Goal: Transaction & Acquisition: Download file/media

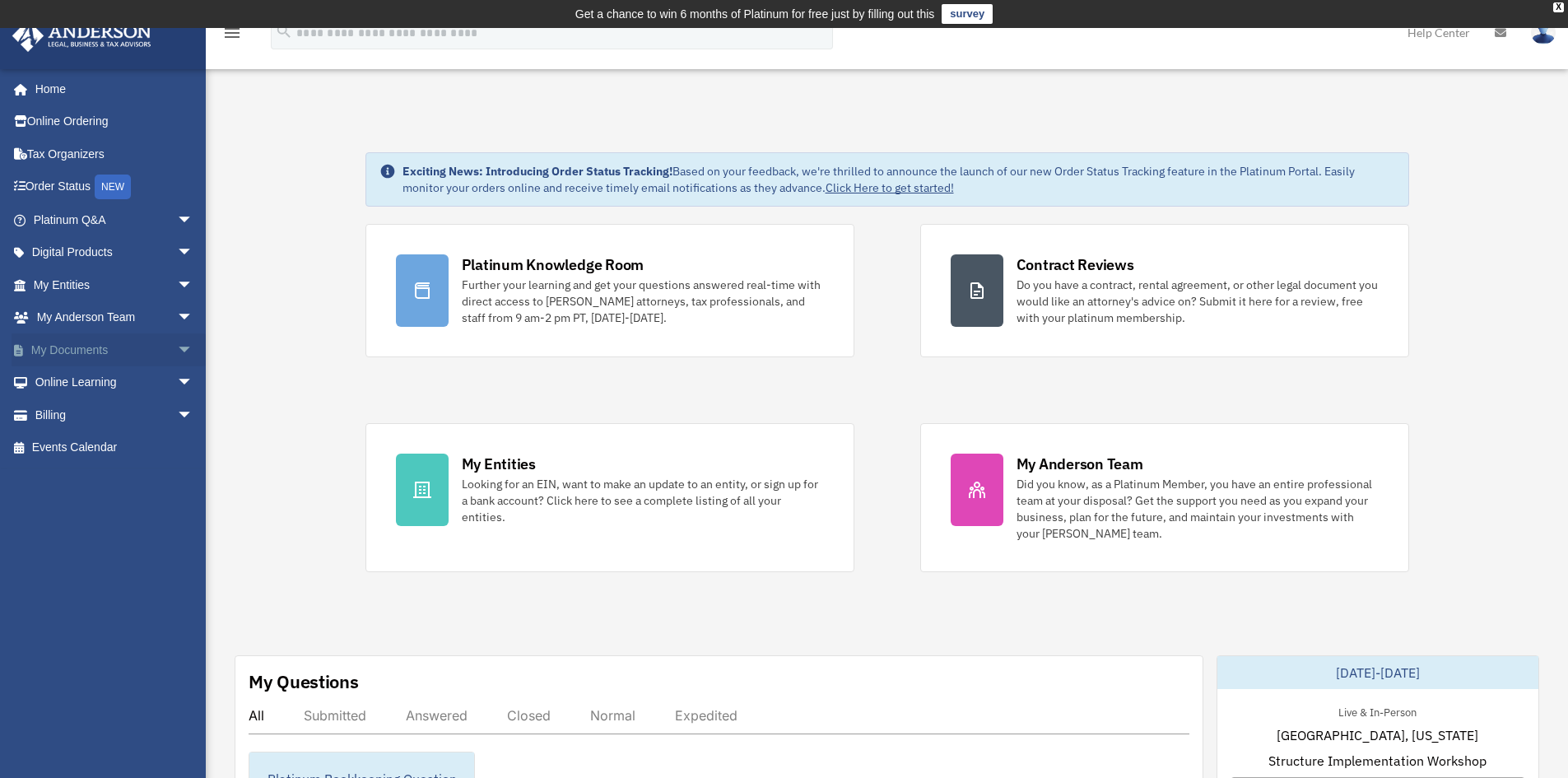
click at [178, 343] on span "arrow_drop_down" at bounding box center [193, 351] width 33 height 34
click at [138, 443] on link "Forms Library" at bounding box center [120, 448] width 195 height 33
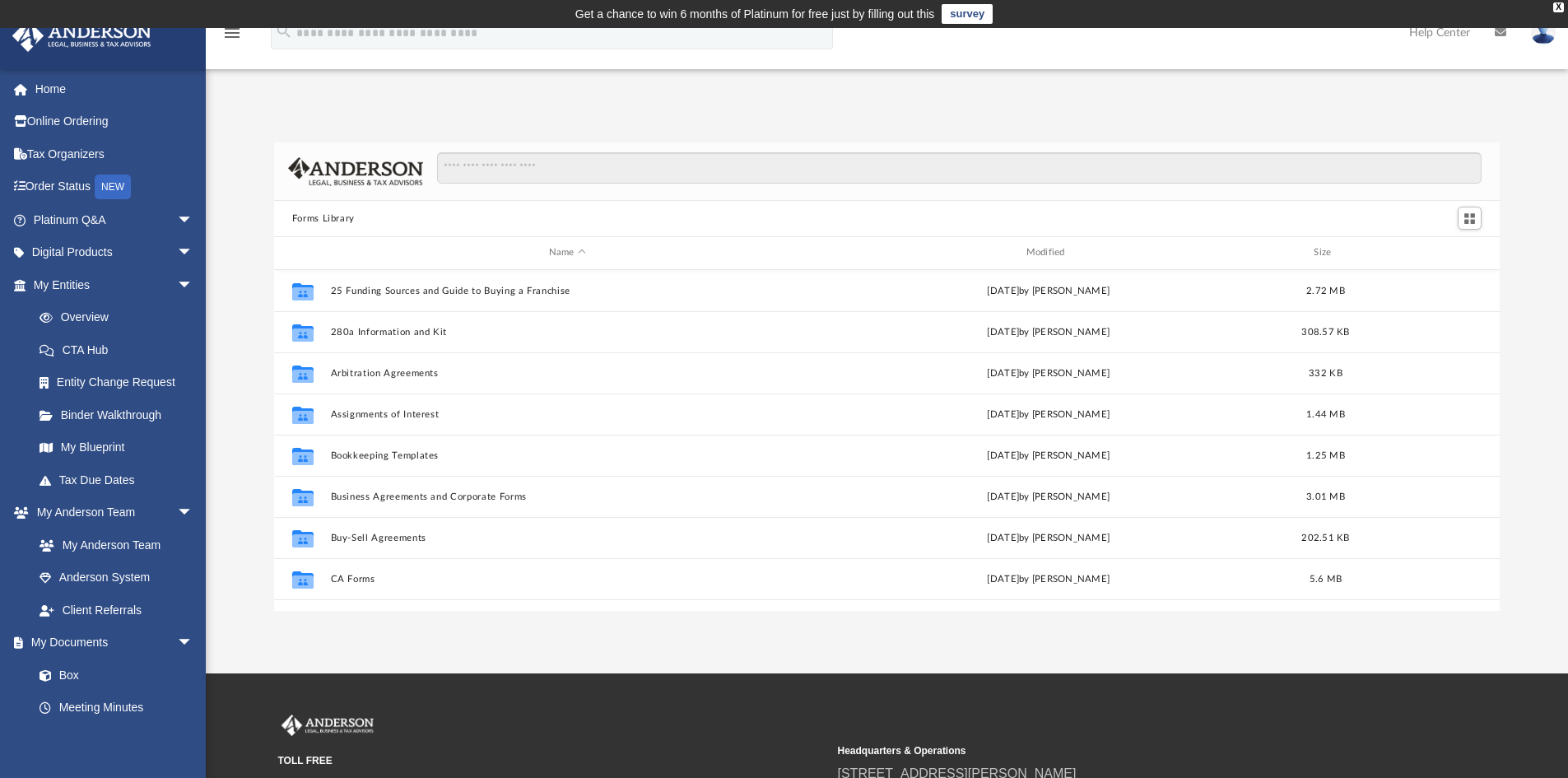
scroll to position [363, 1213]
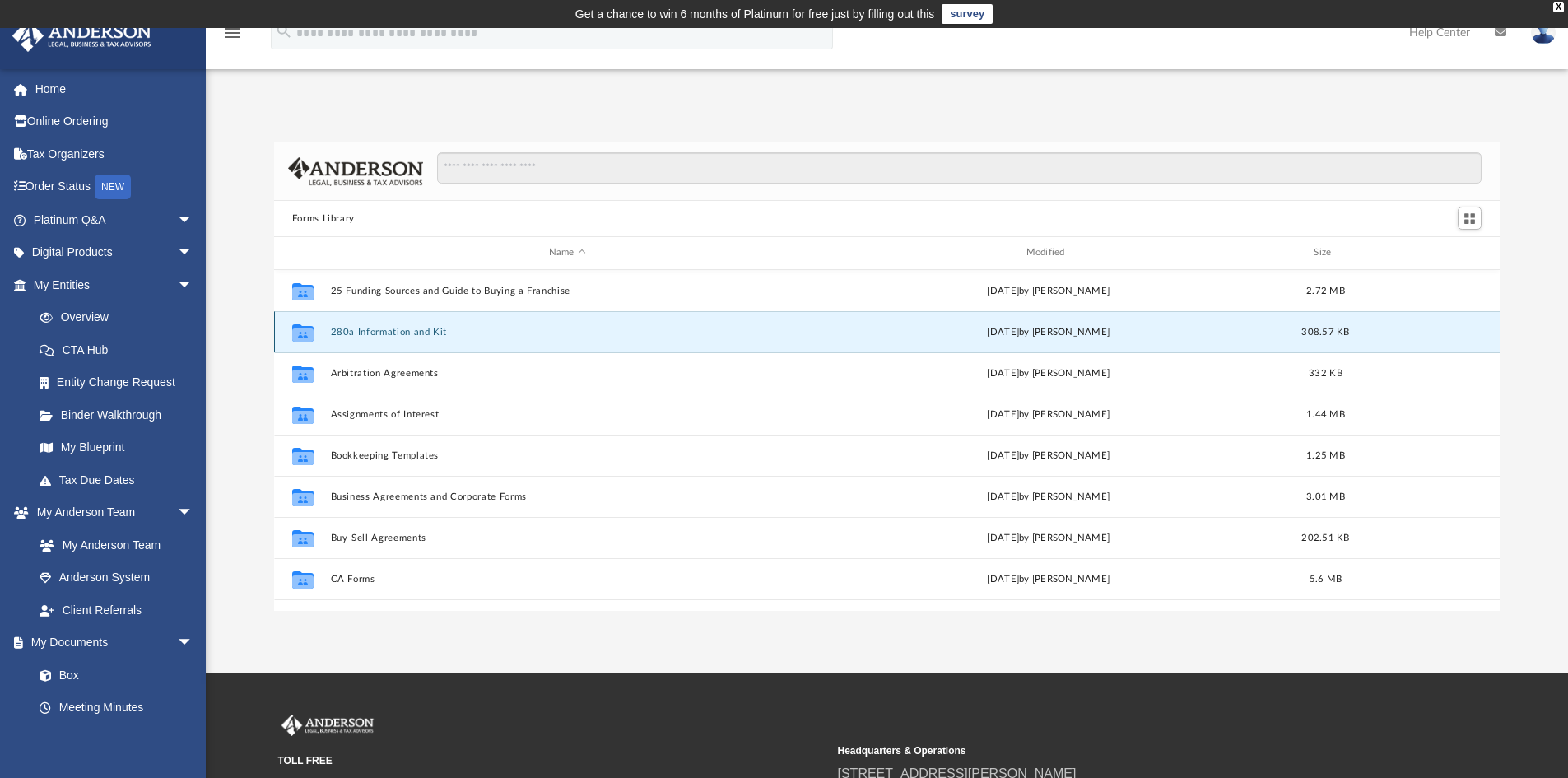
click at [407, 335] on button "280a Information and Kit" at bounding box center [567, 332] width 474 height 11
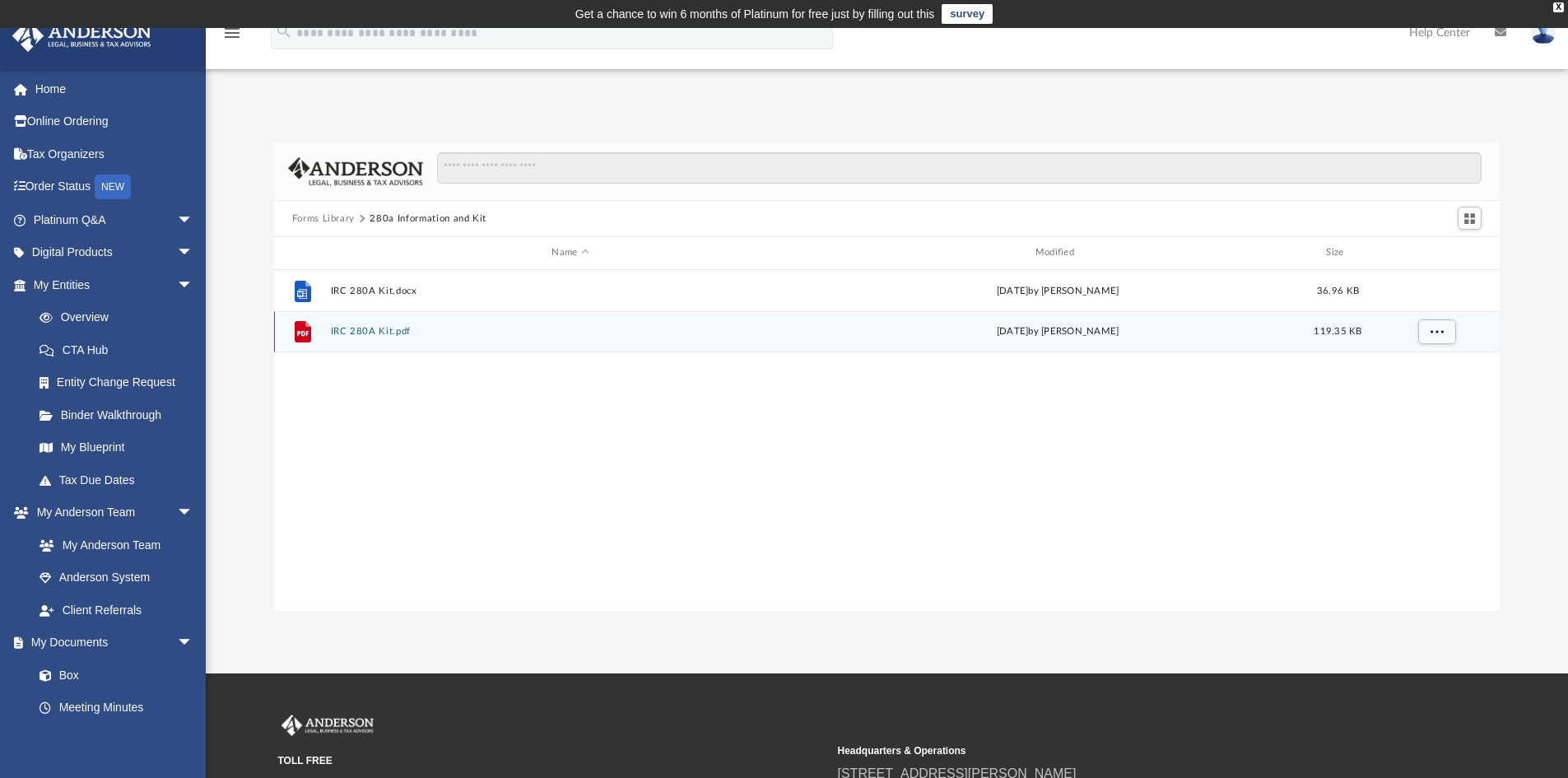
click at [402, 325] on div "File IRC 280A Kit.pdf Wed Nov 13 2024 by Mary Acree 119.35 KB" at bounding box center [887, 332] width 1227 height 41
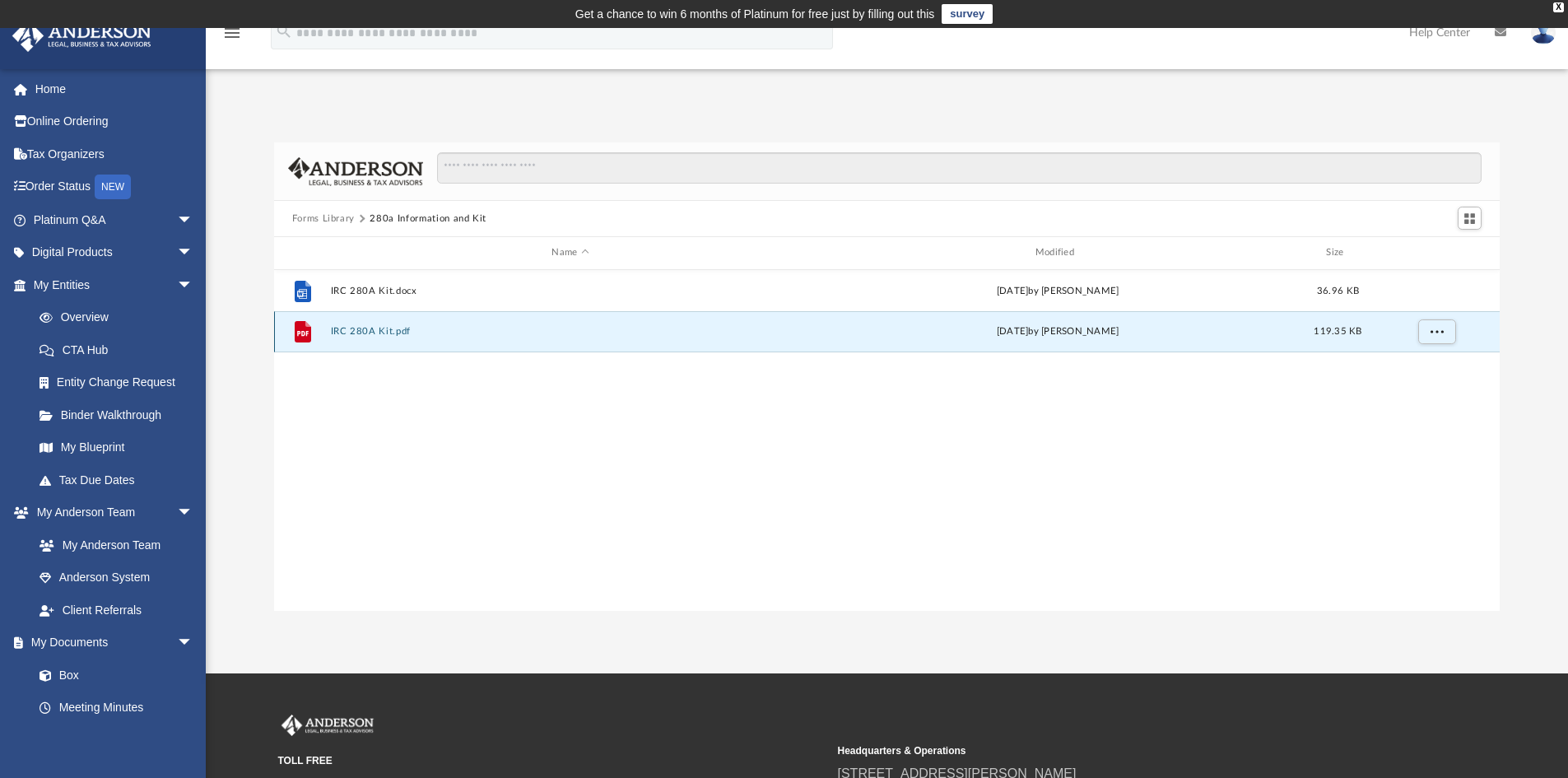
click at [402, 330] on button "IRC 280A Kit.pdf" at bounding box center [570, 331] width 480 height 11
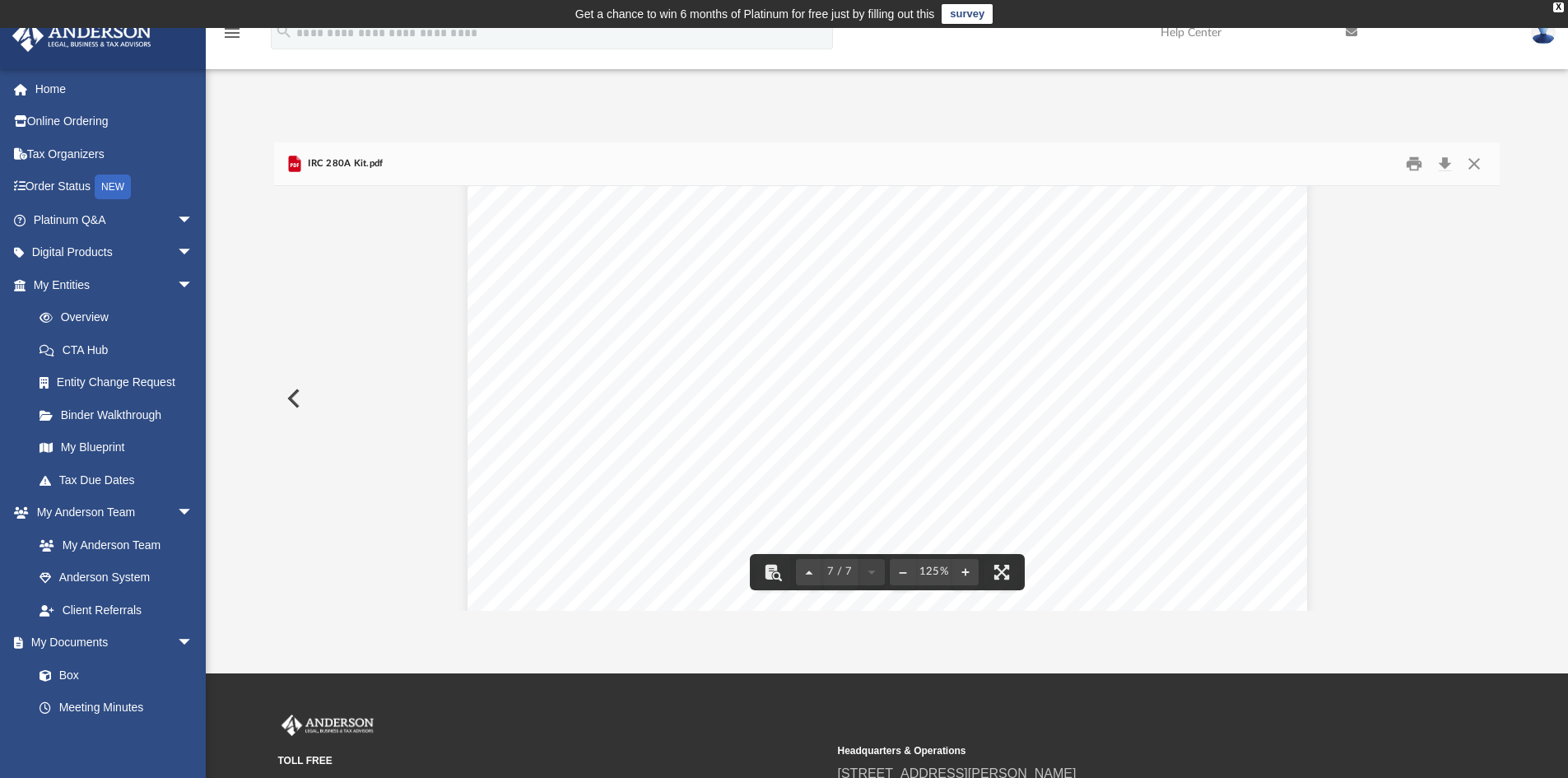
scroll to position [5958, 0]
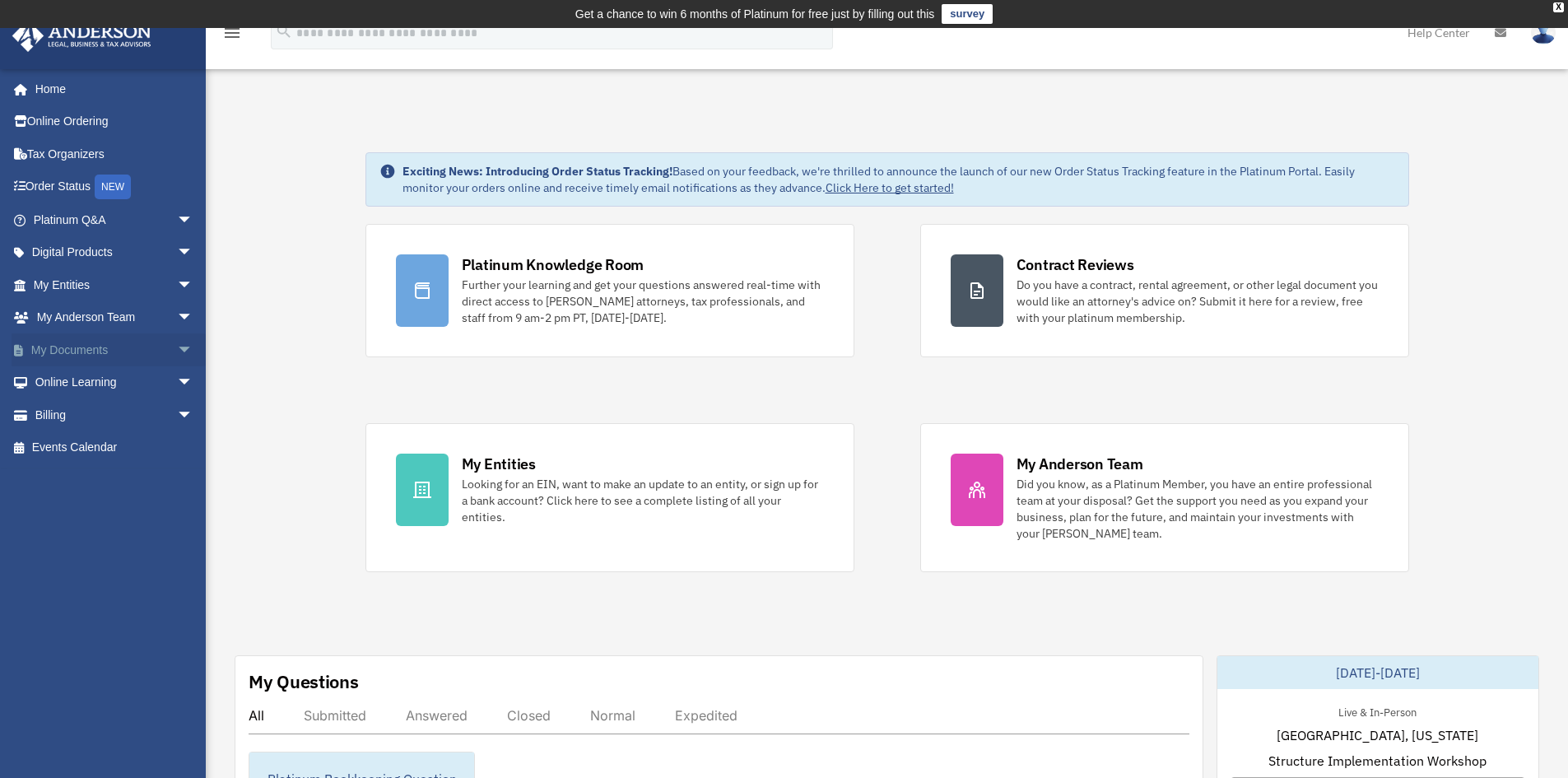
click at [135, 345] on link "My Documents arrow_drop_down" at bounding box center [115, 350] width 207 height 33
click at [177, 349] on span "arrow_drop_down" at bounding box center [193, 351] width 33 height 34
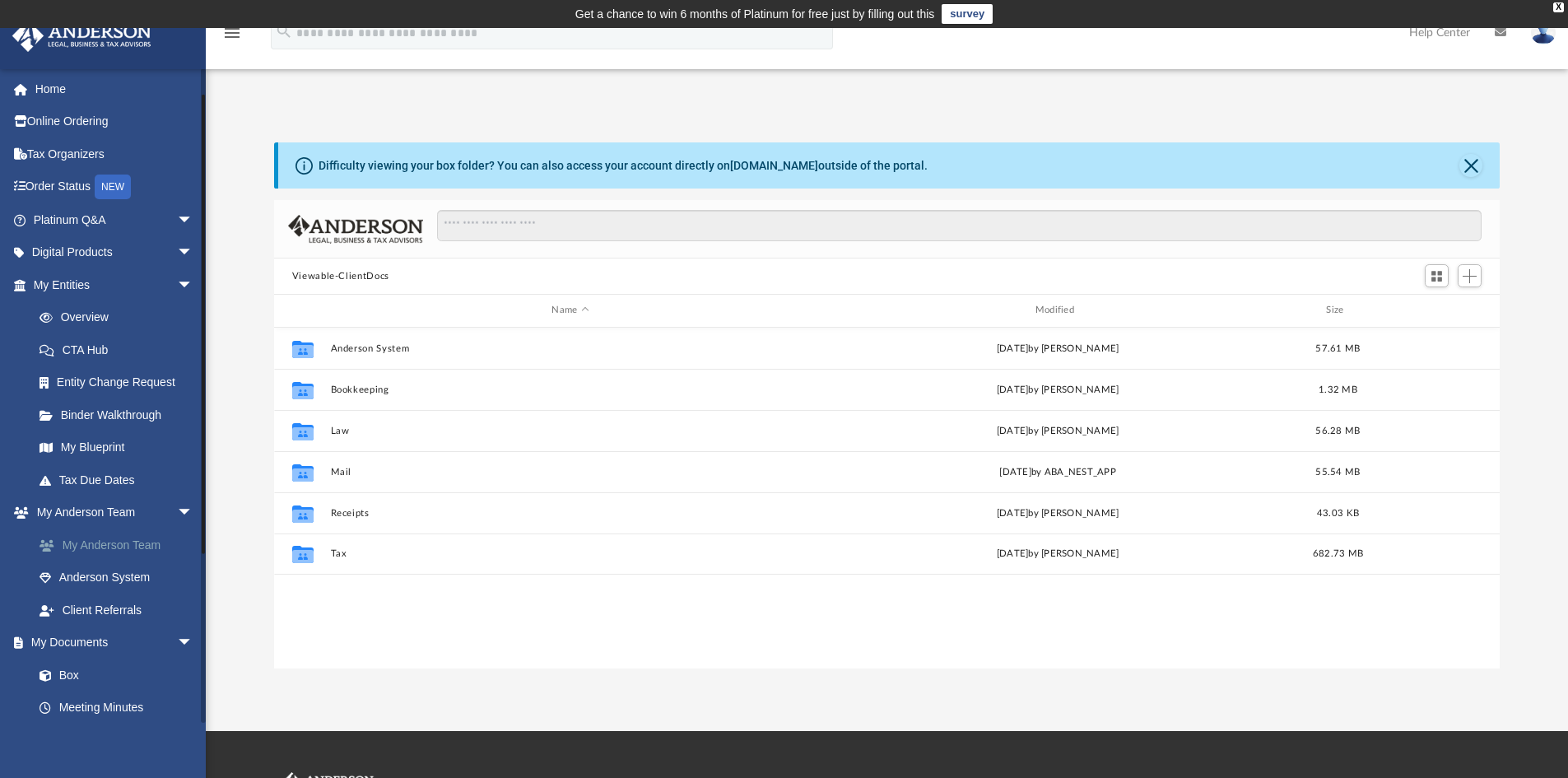
scroll to position [164, 0]
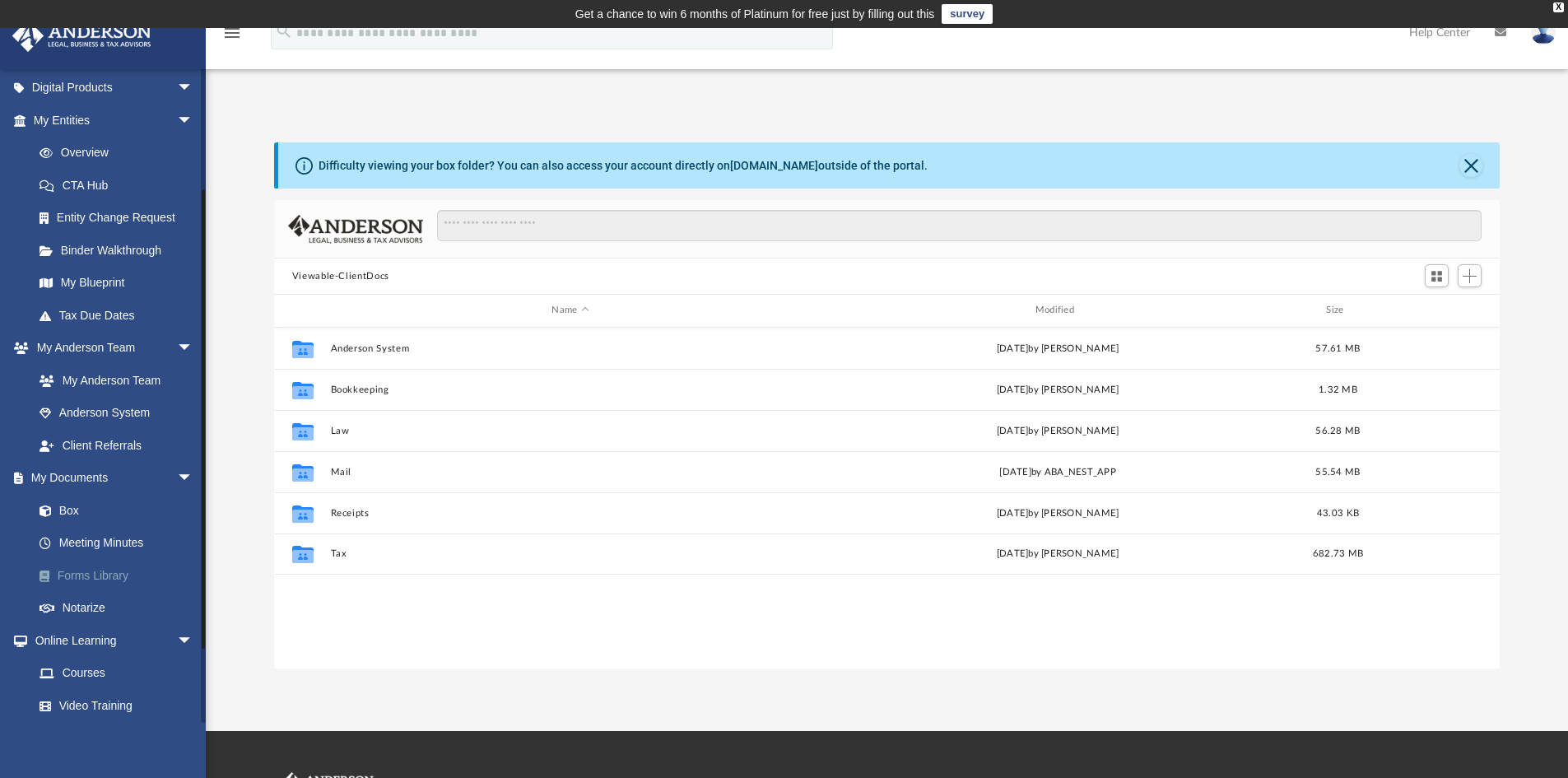
click at [114, 577] on link "Forms Library" at bounding box center [120, 575] width 195 height 33
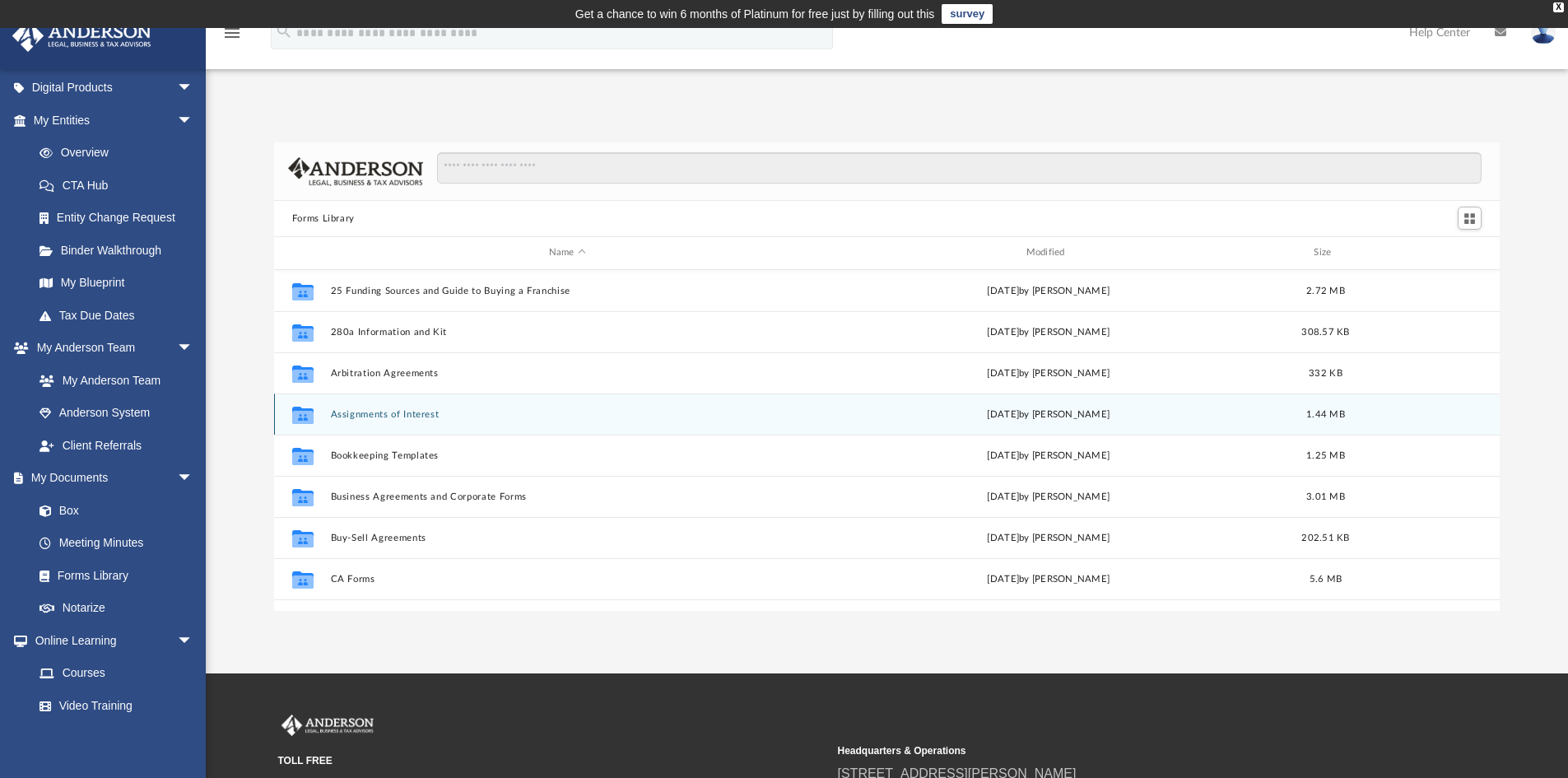
scroll to position [363, 1213]
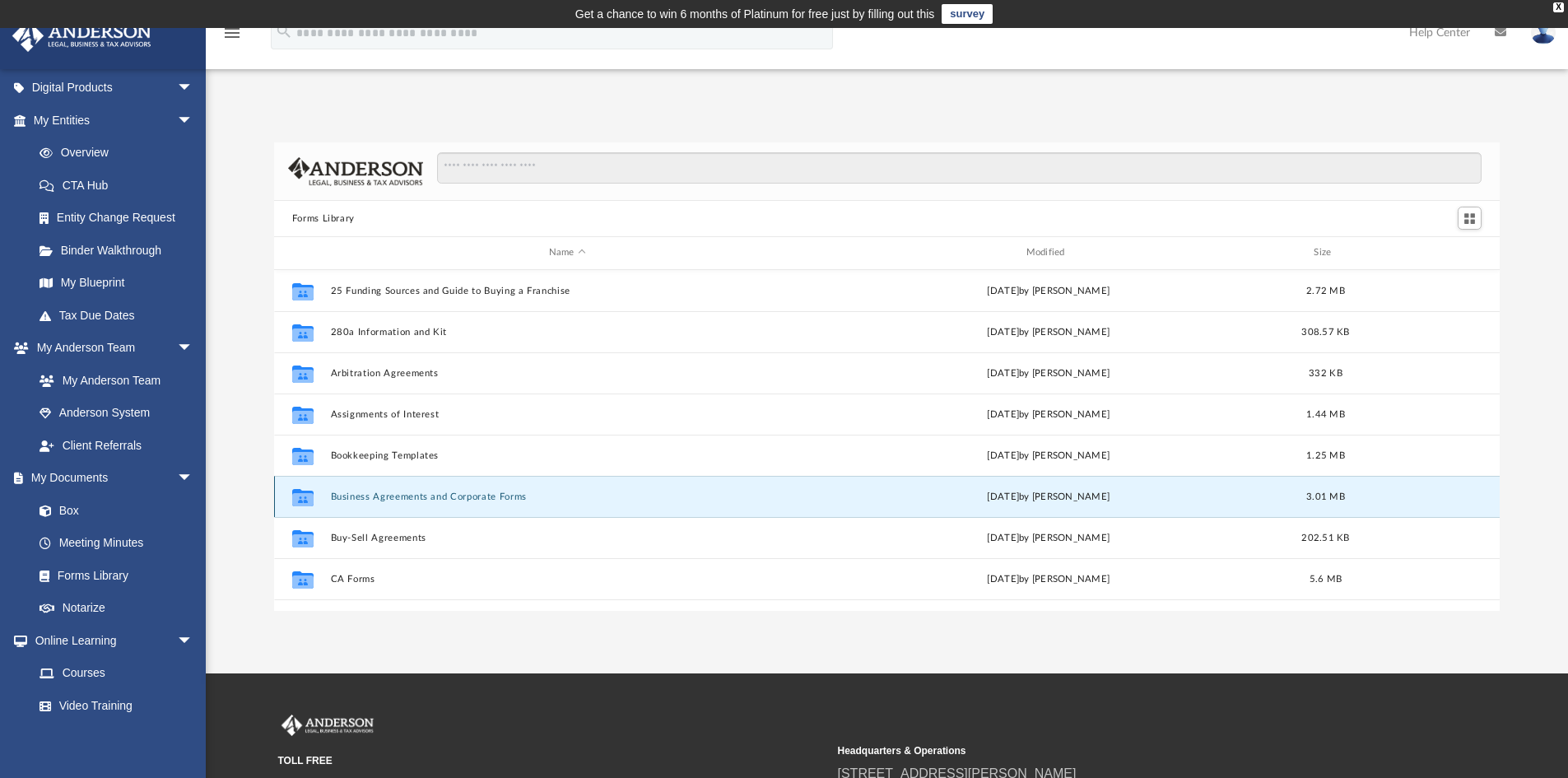
click at [471, 498] on button "Business Agreements and Corporate Forms" at bounding box center [567, 497] width 474 height 11
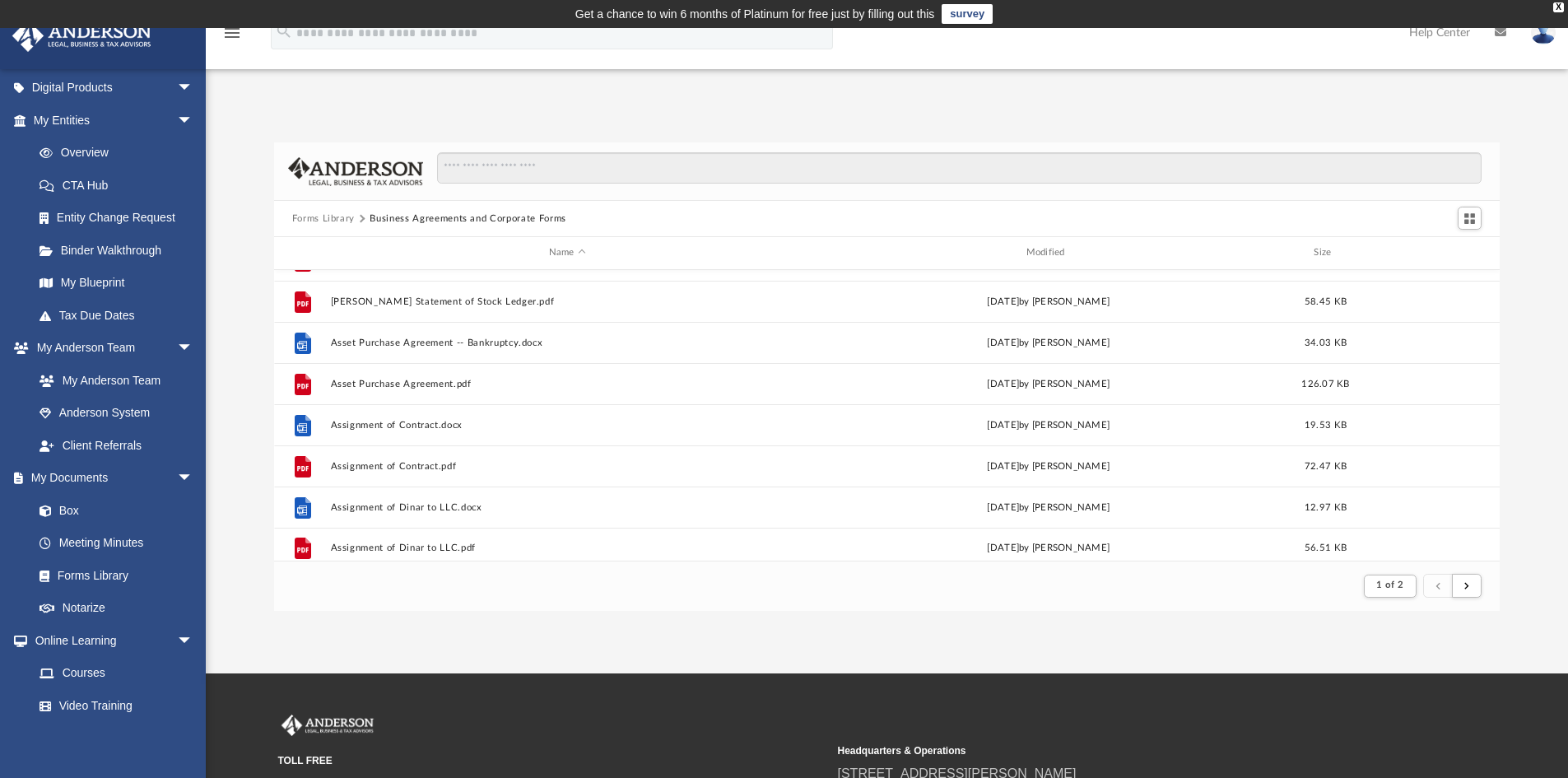
scroll to position [0, 0]
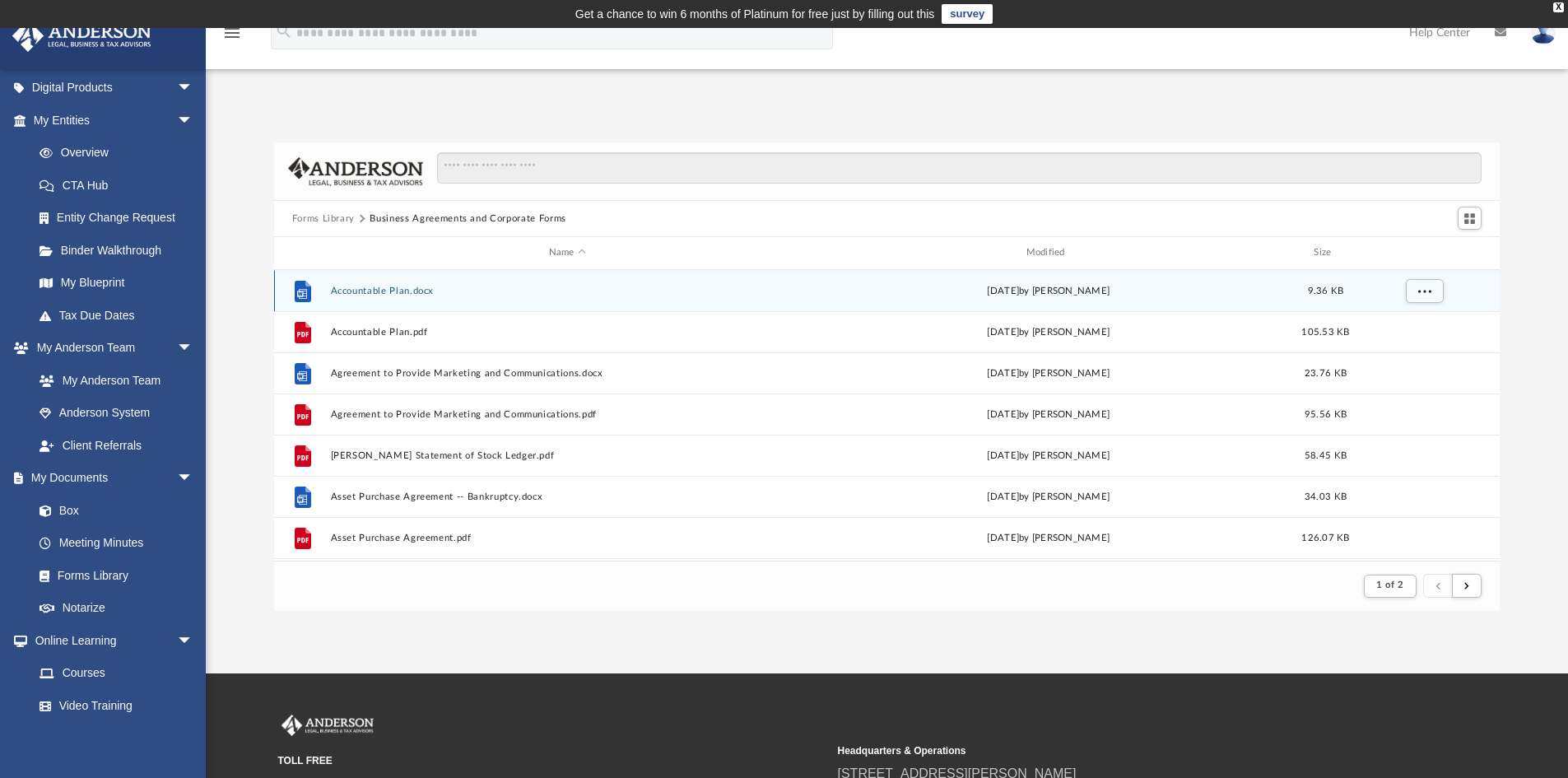
click at [409, 296] on button "Accountable Plan.docx" at bounding box center [567, 291] width 474 height 11
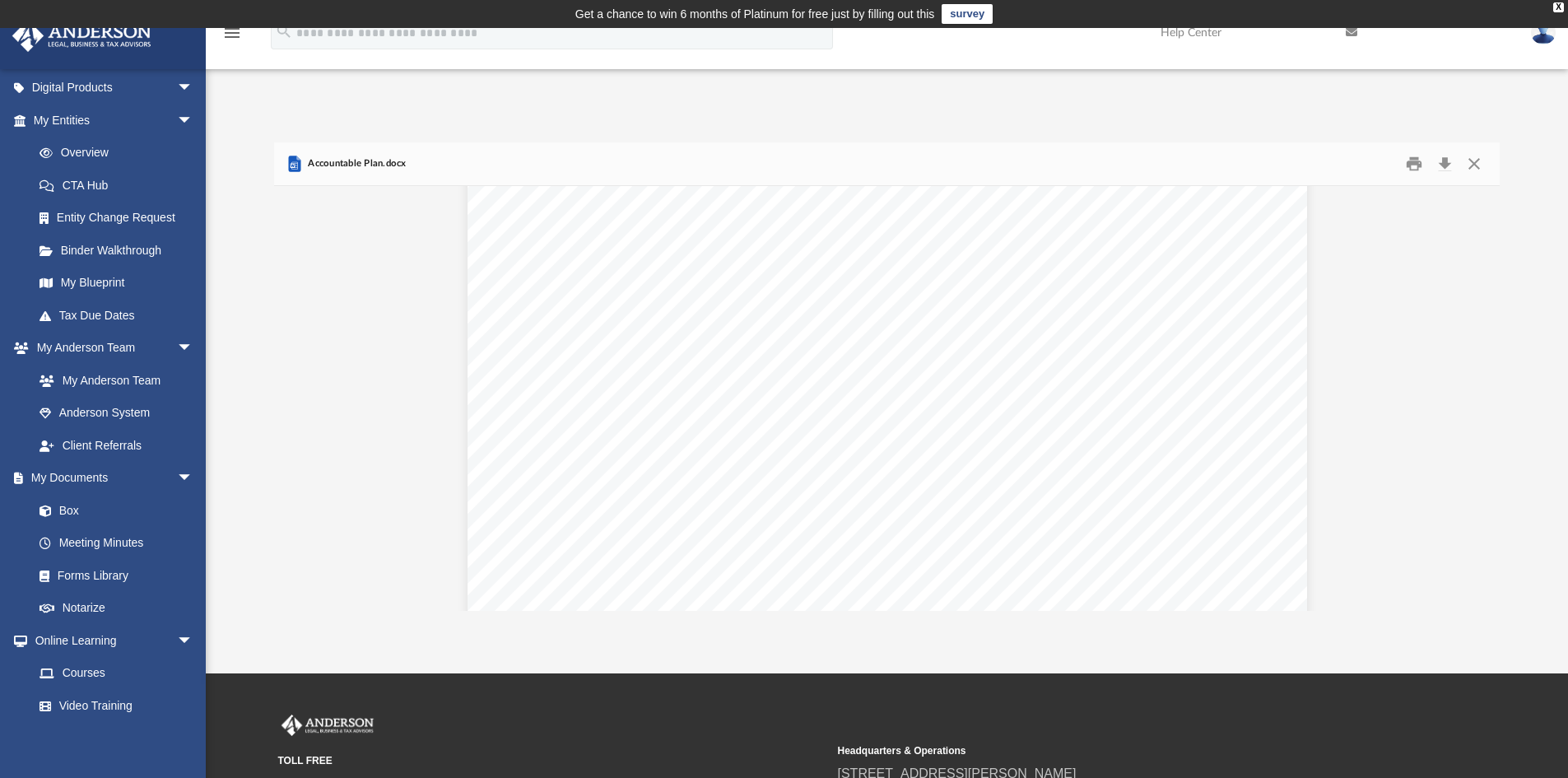
scroll to position [687, 0]
click at [1440, 162] on button "Download" at bounding box center [1445, 164] width 30 height 26
click at [1440, 165] on button "Download" at bounding box center [1445, 164] width 30 height 26
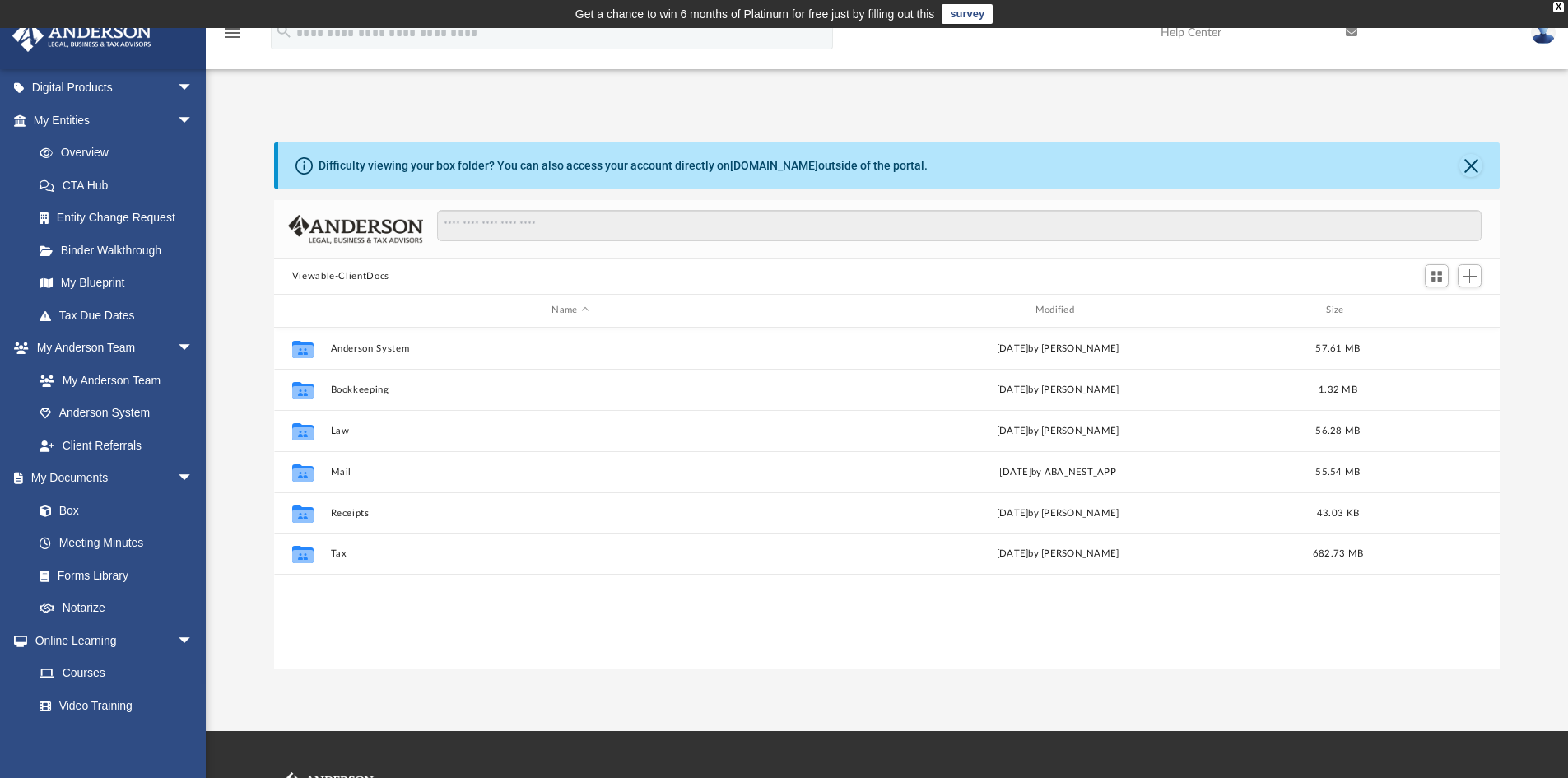
scroll to position [363, 1213]
click at [95, 577] on link "Forms Library" at bounding box center [120, 575] width 195 height 33
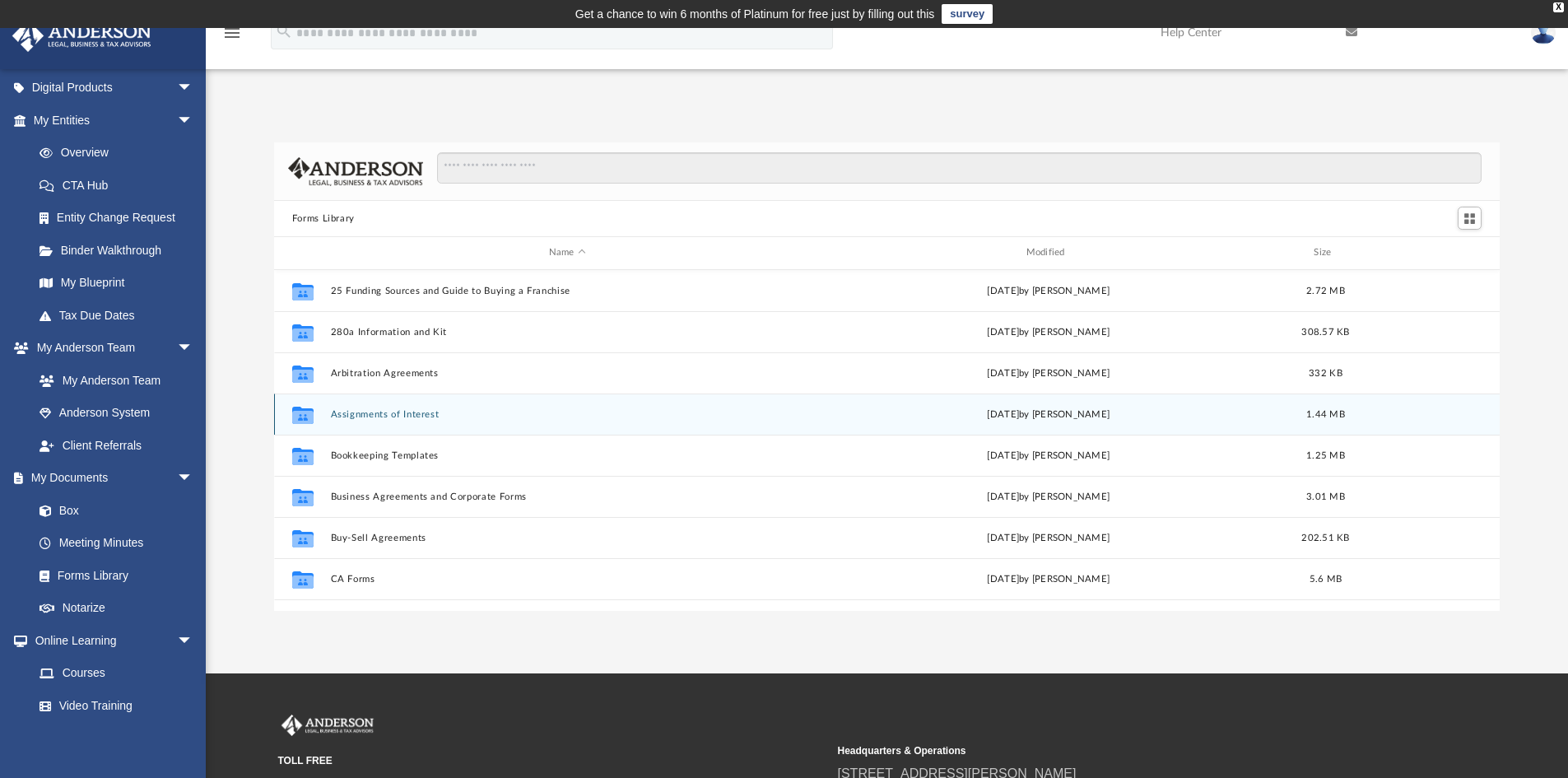
scroll to position [363, 1213]
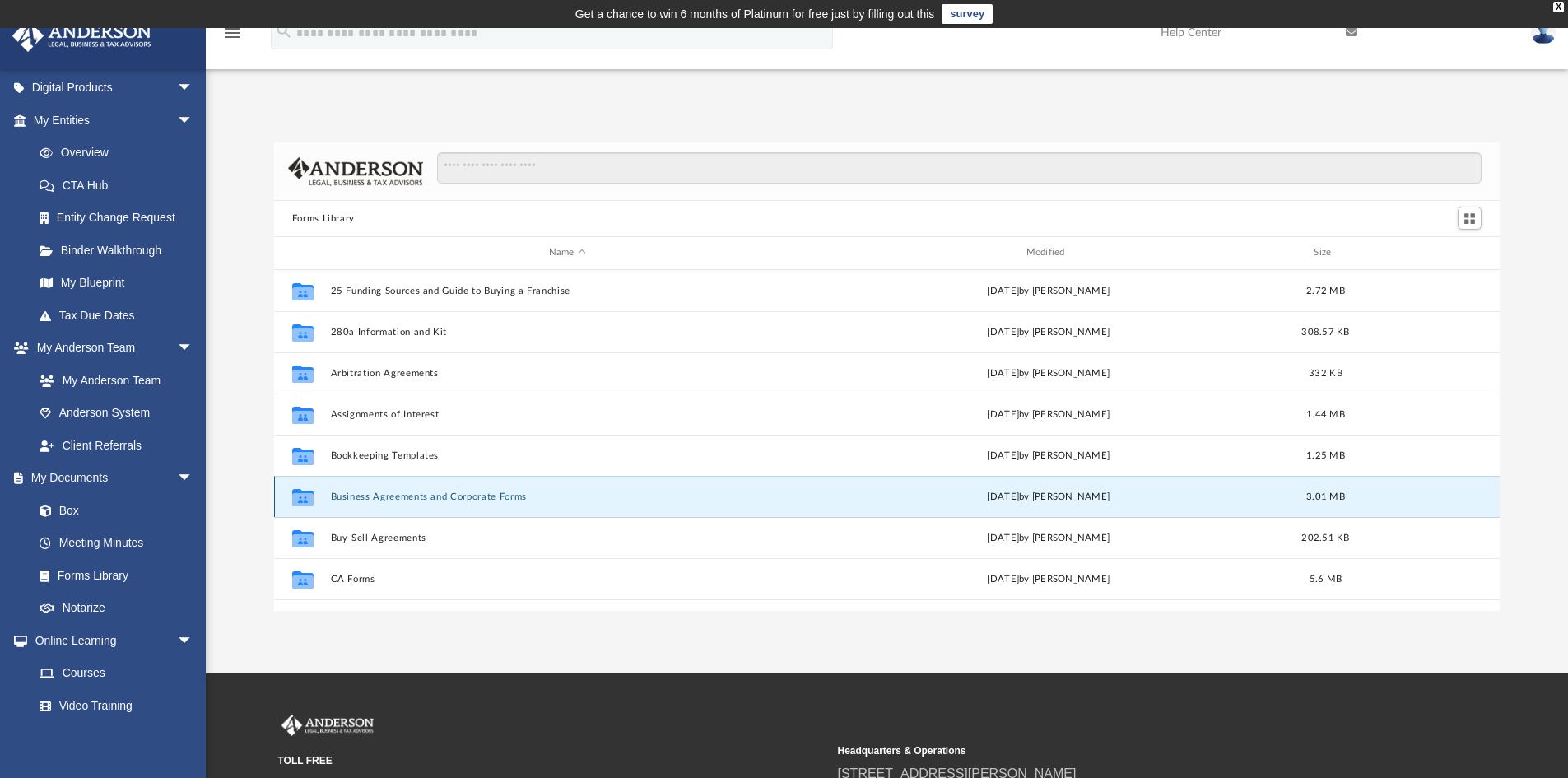
click at [501, 497] on button "Business Agreements and Corporate Forms" at bounding box center [567, 497] width 474 height 11
click at [510, 495] on button "Business Agreements and Corporate Forms" at bounding box center [567, 497] width 474 height 11
click at [457, 494] on button "Business Agreements and Corporate Forms" at bounding box center [567, 497] width 474 height 11
click at [531, 497] on button "Business Agreements and Corporate Forms" at bounding box center [567, 497] width 474 height 11
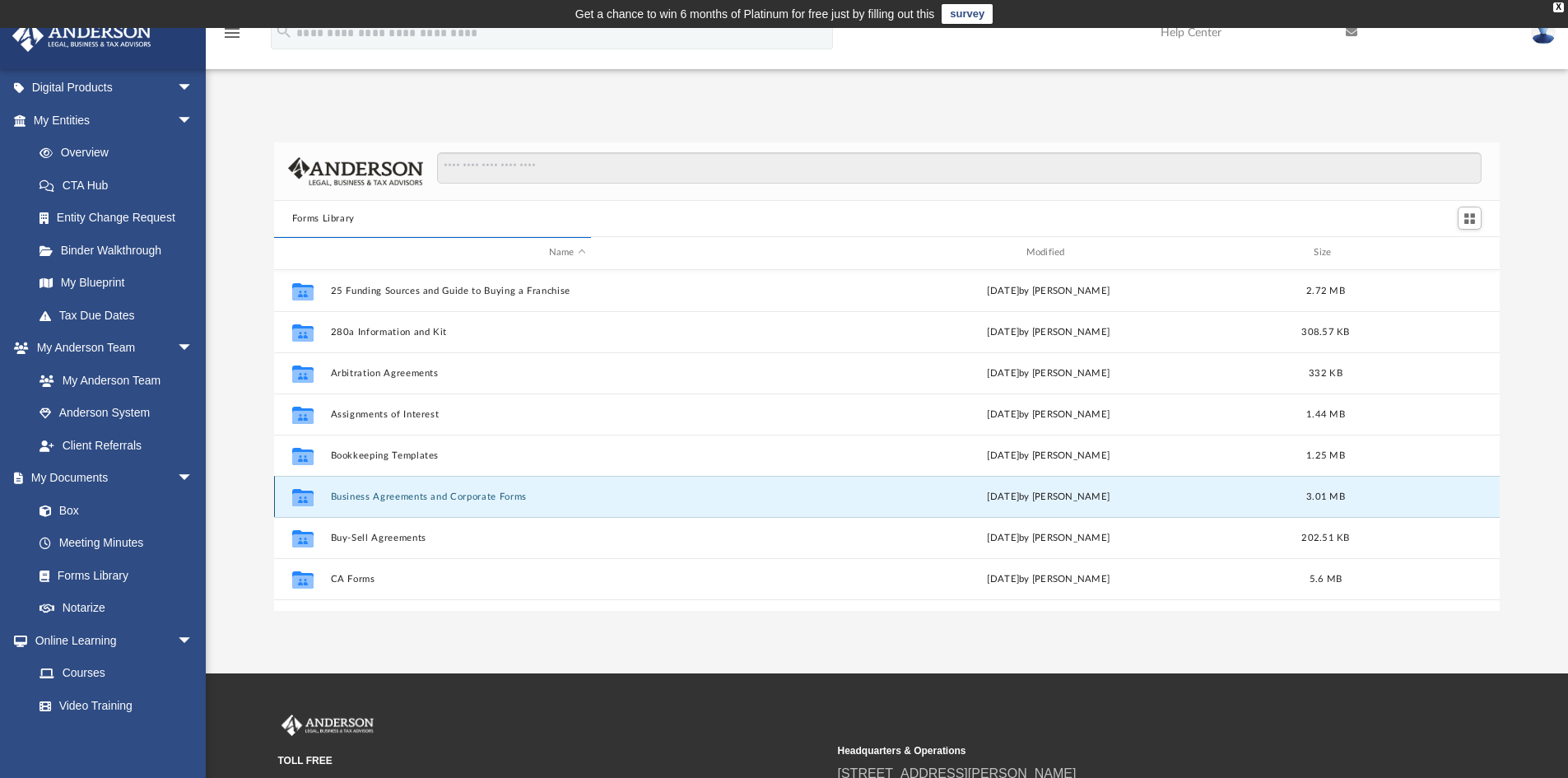
click at [342, 493] on button "Business Agreements and Corporate Forms" at bounding box center [567, 497] width 474 height 11
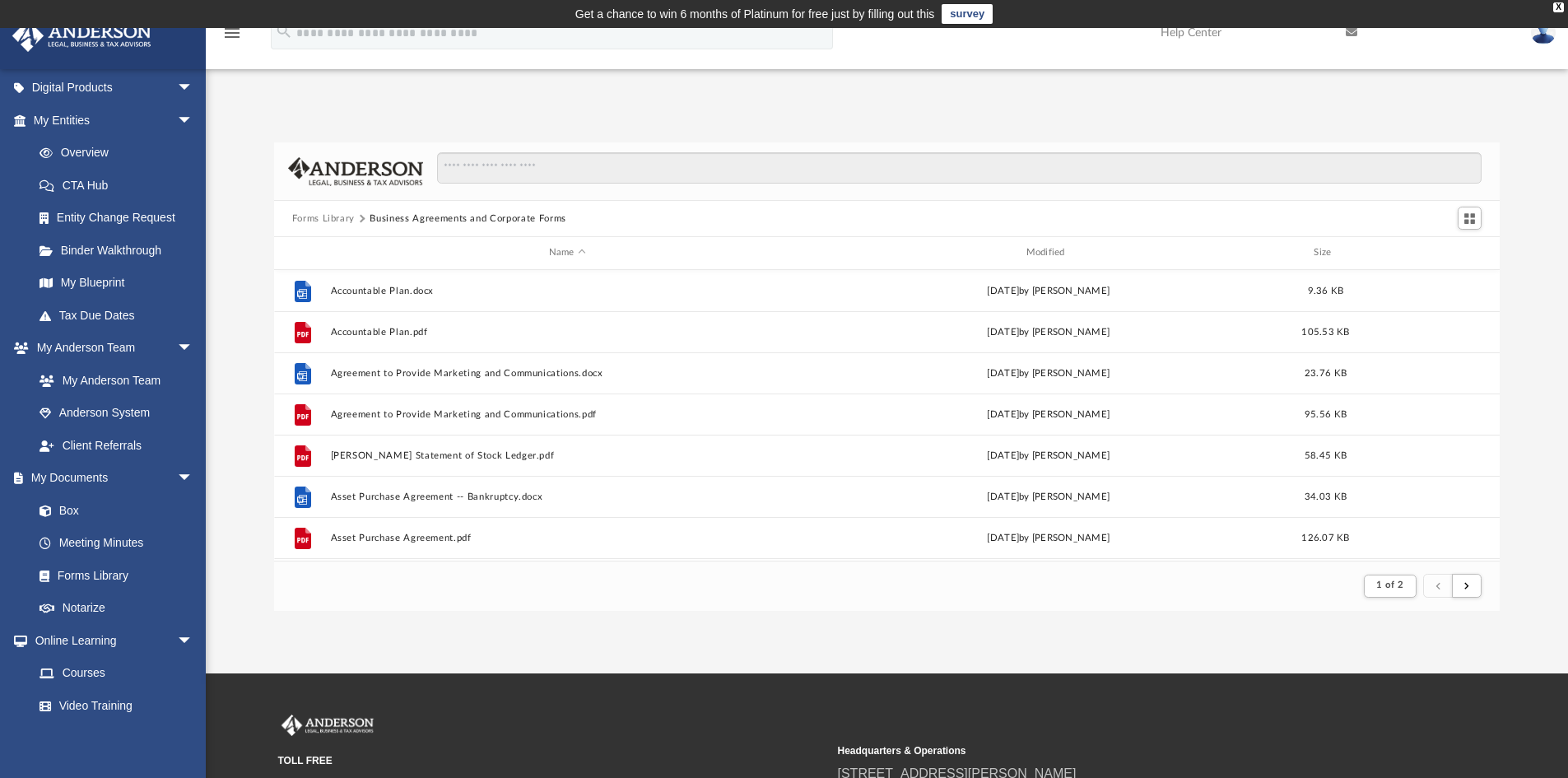
scroll to position [312, 1213]
click at [420, 14] on td "Get a chance to win 6 months of Platinum for free just by filling out this surv…" at bounding box center [784, 14] width 1568 height 28
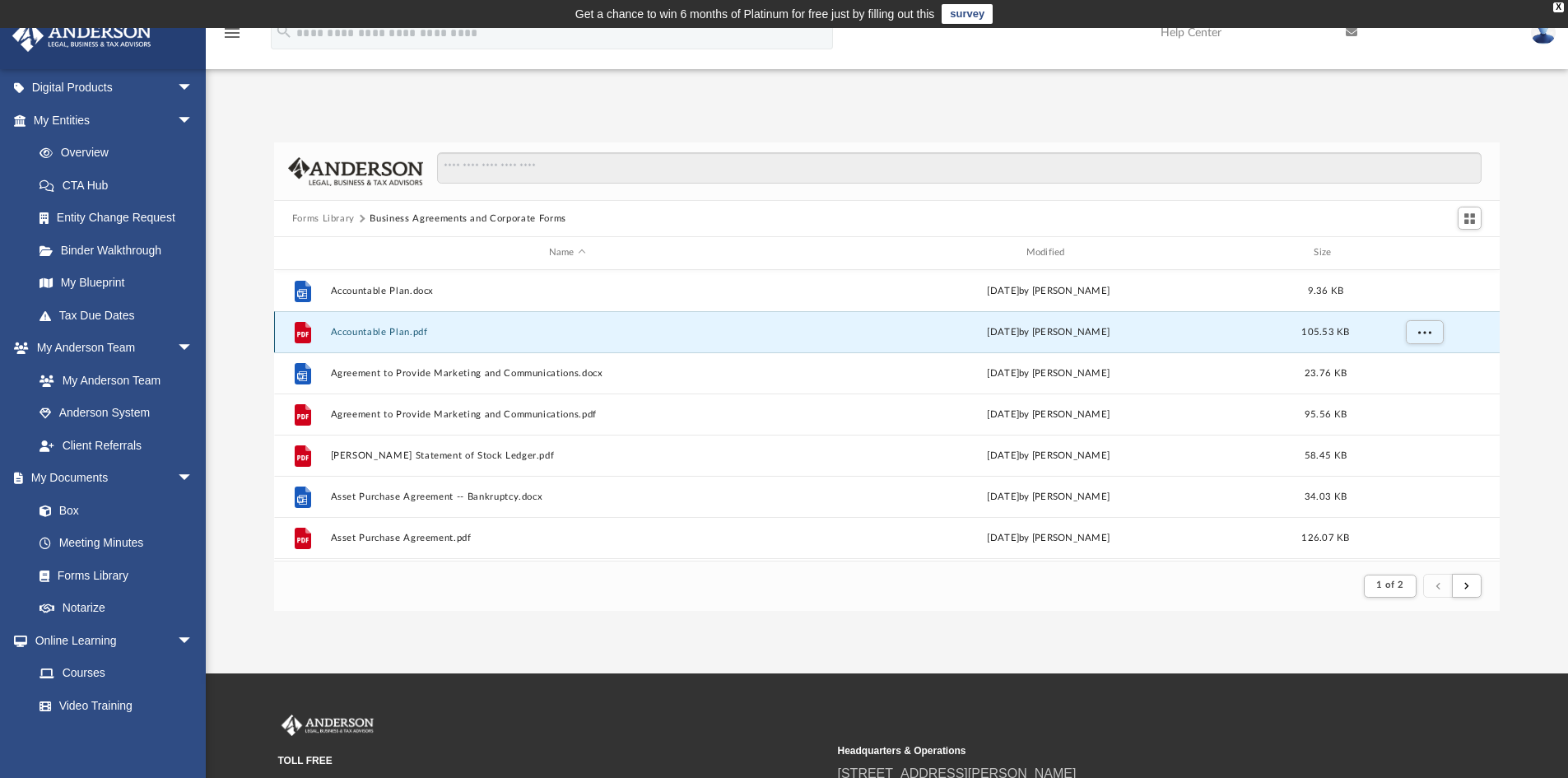
click at [375, 336] on button "Accountable Plan.pdf" at bounding box center [567, 332] width 474 height 11
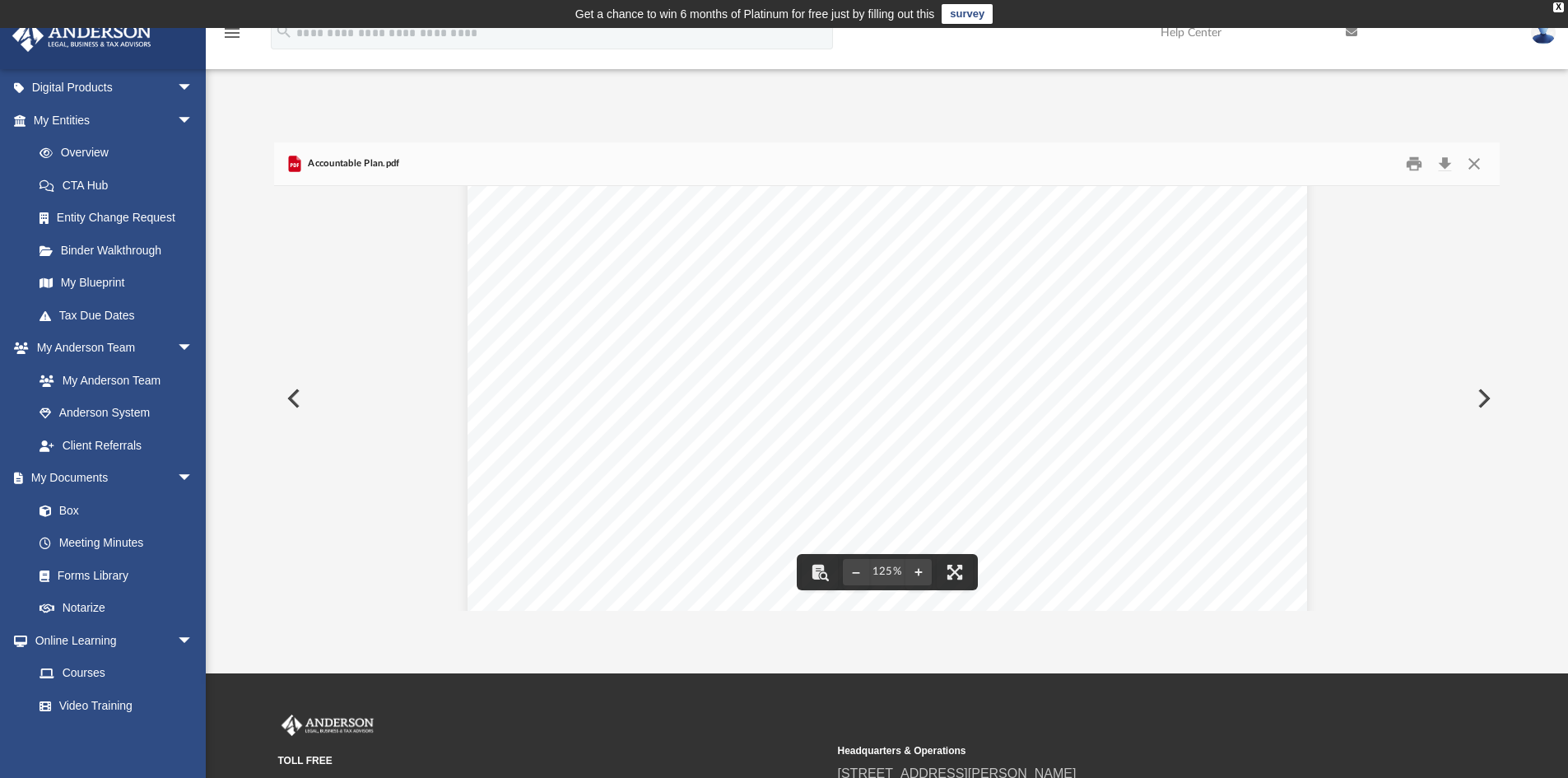
scroll to position [0, 0]
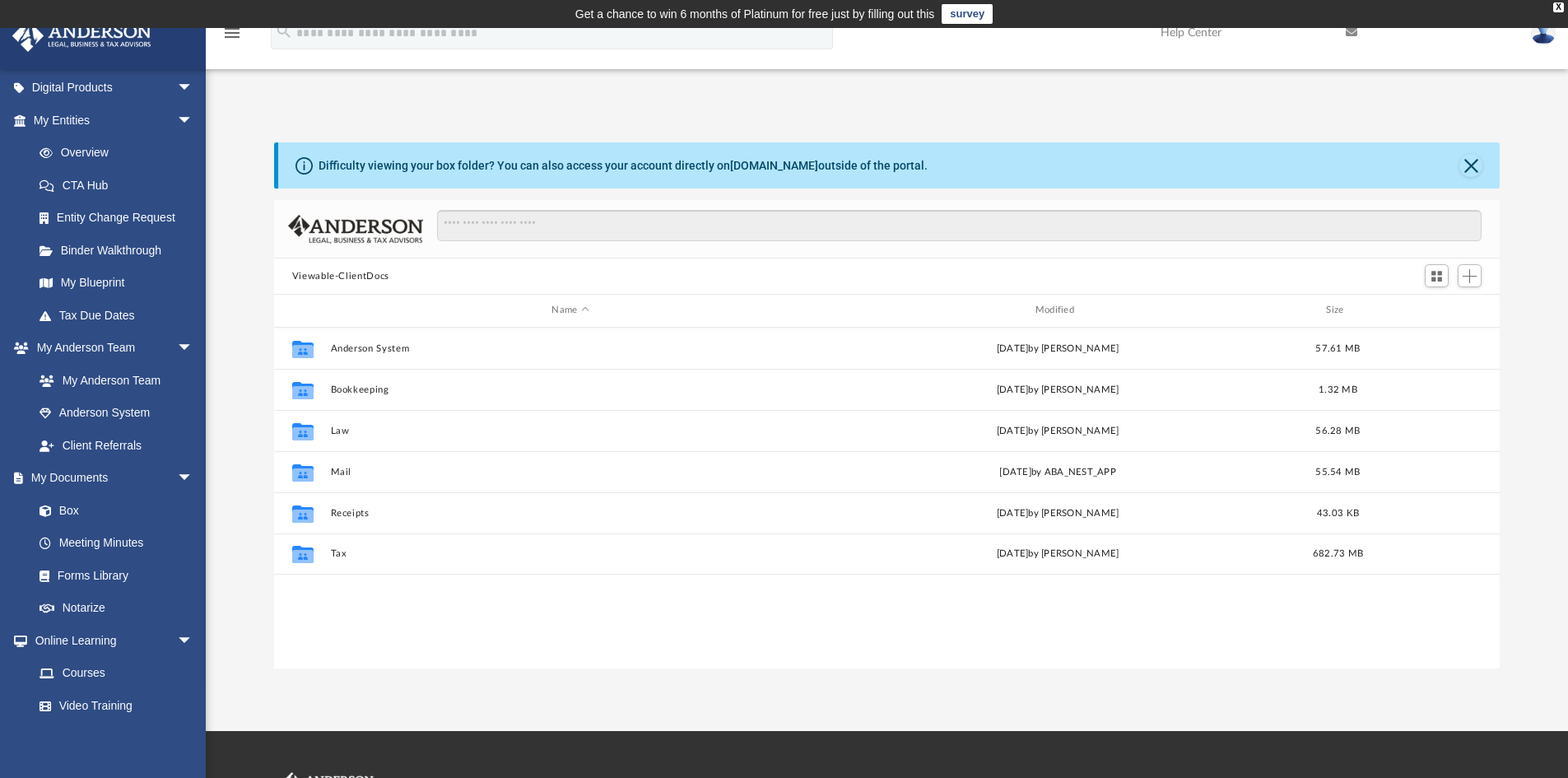
scroll to position [363, 1213]
click at [111, 578] on link "Forms Library" at bounding box center [120, 575] width 195 height 33
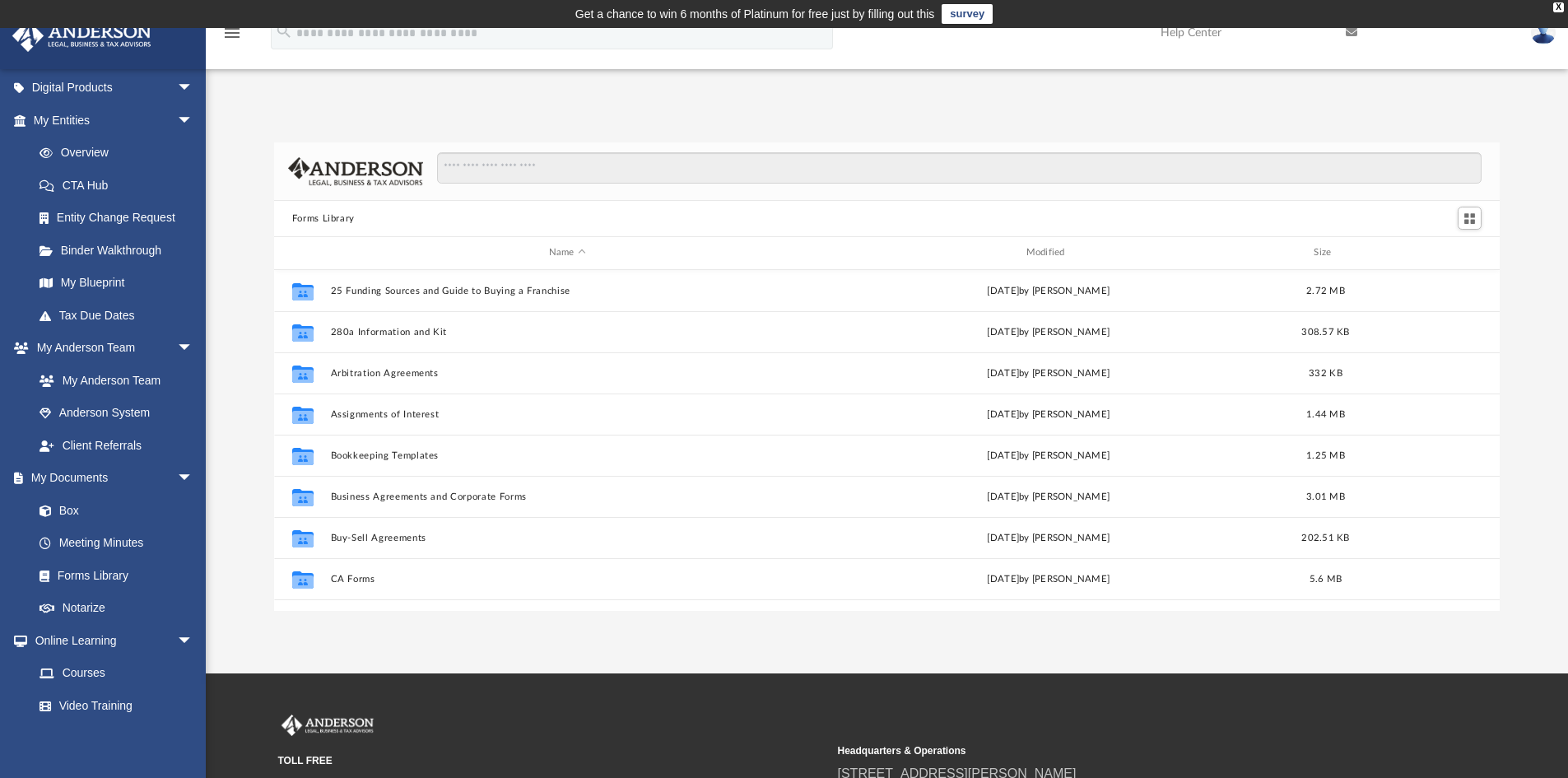
scroll to position [363, 1213]
click at [111, 572] on link "Forms Library" at bounding box center [120, 575] width 195 height 33
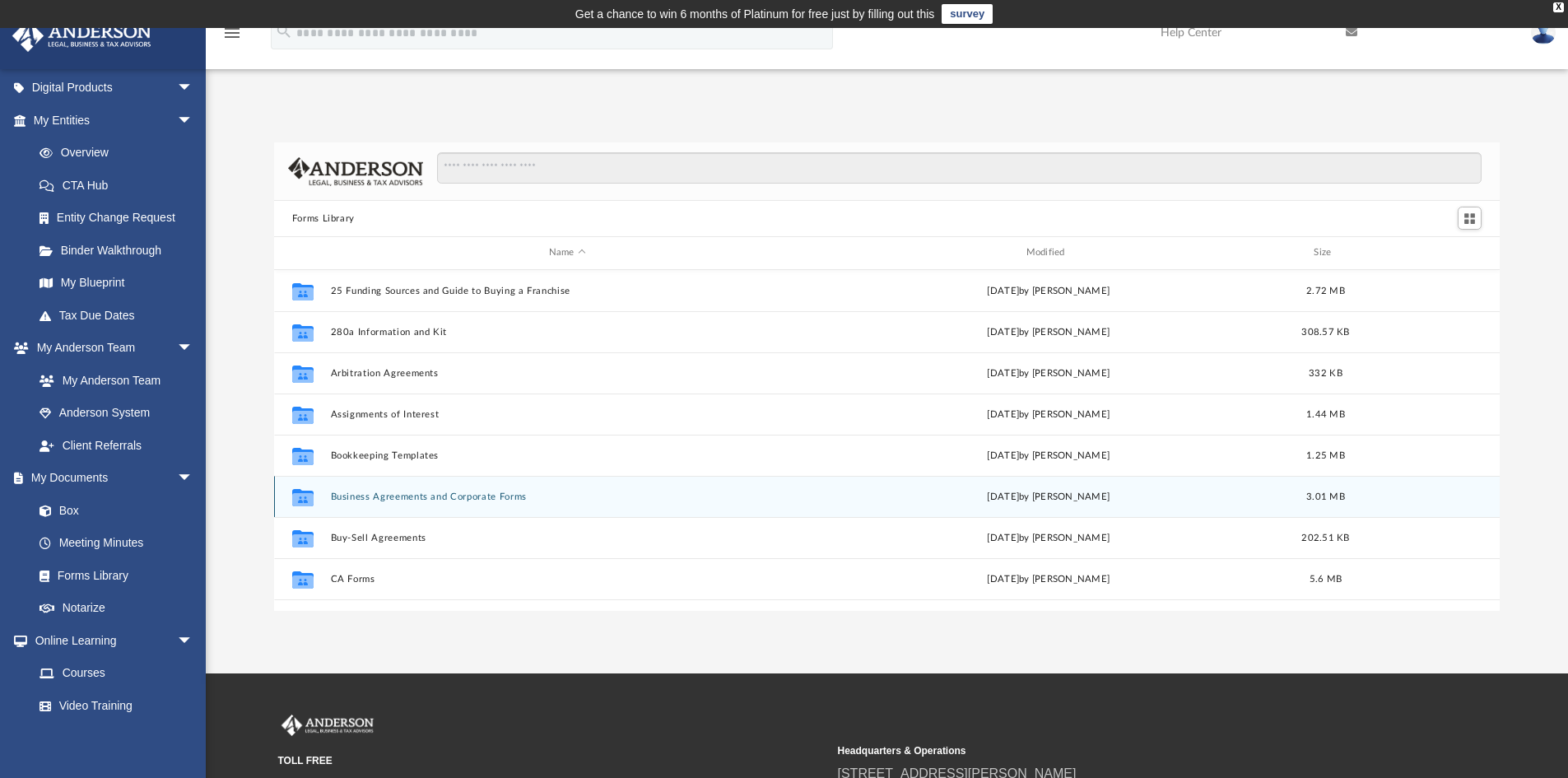
click at [480, 500] on button "Business Agreements and Corporate Forms" at bounding box center [567, 497] width 474 height 11
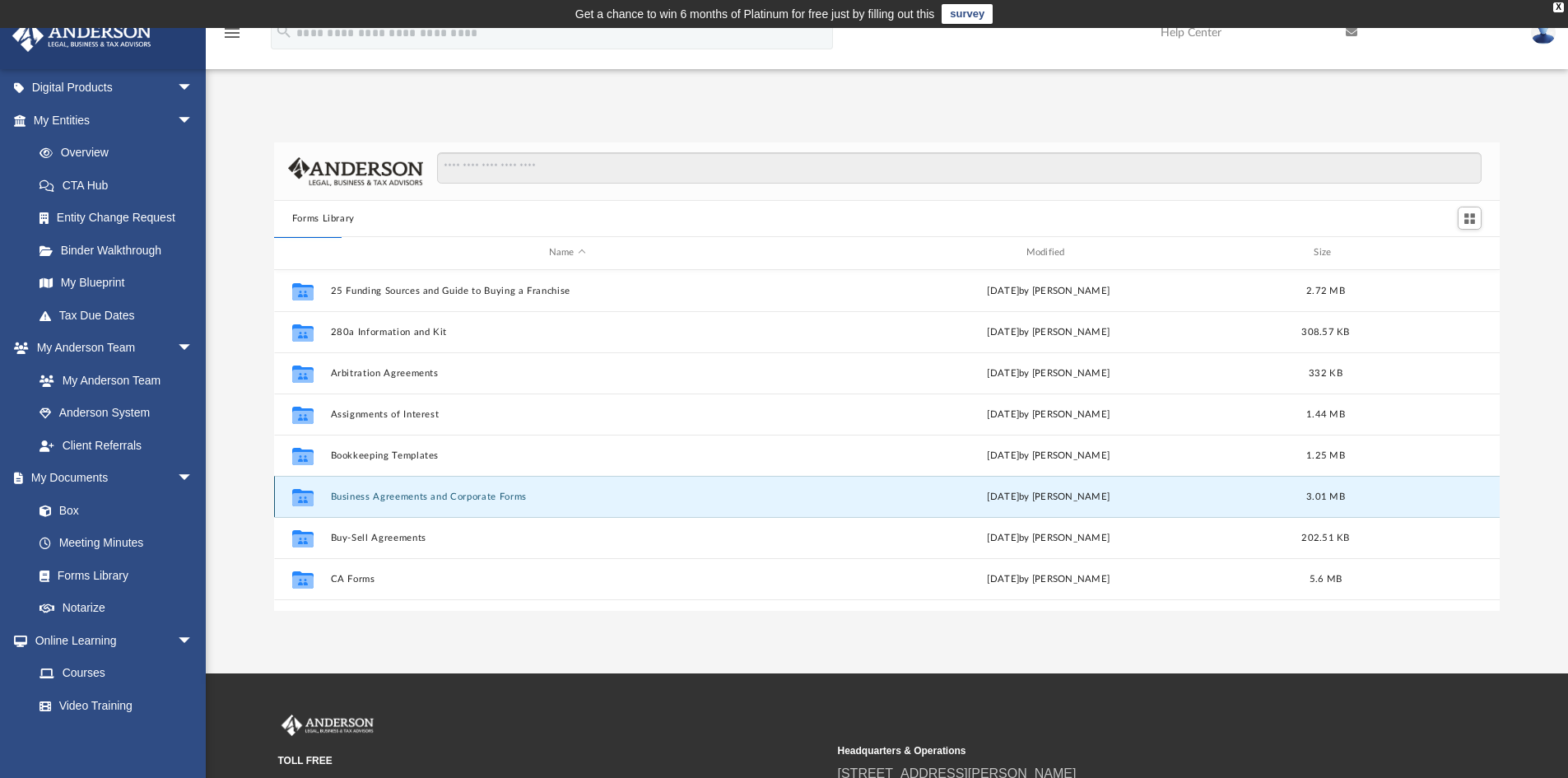
click at [480, 500] on button "Business Agreements and Corporate Forms" at bounding box center [567, 497] width 474 height 11
click at [486, 494] on button "Business Agreements and Corporate Forms" at bounding box center [567, 497] width 474 height 11
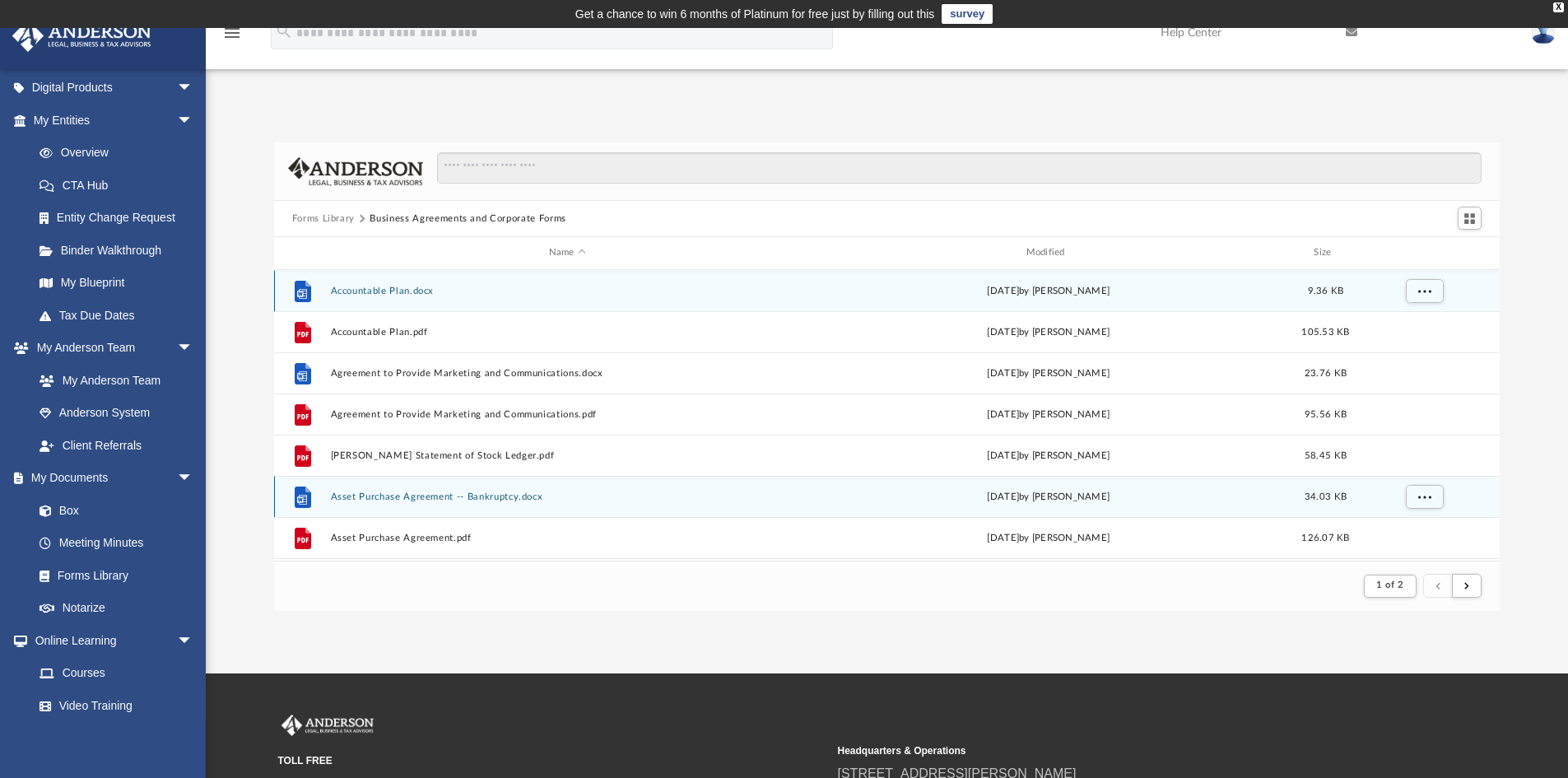
scroll to position [312, 1213]
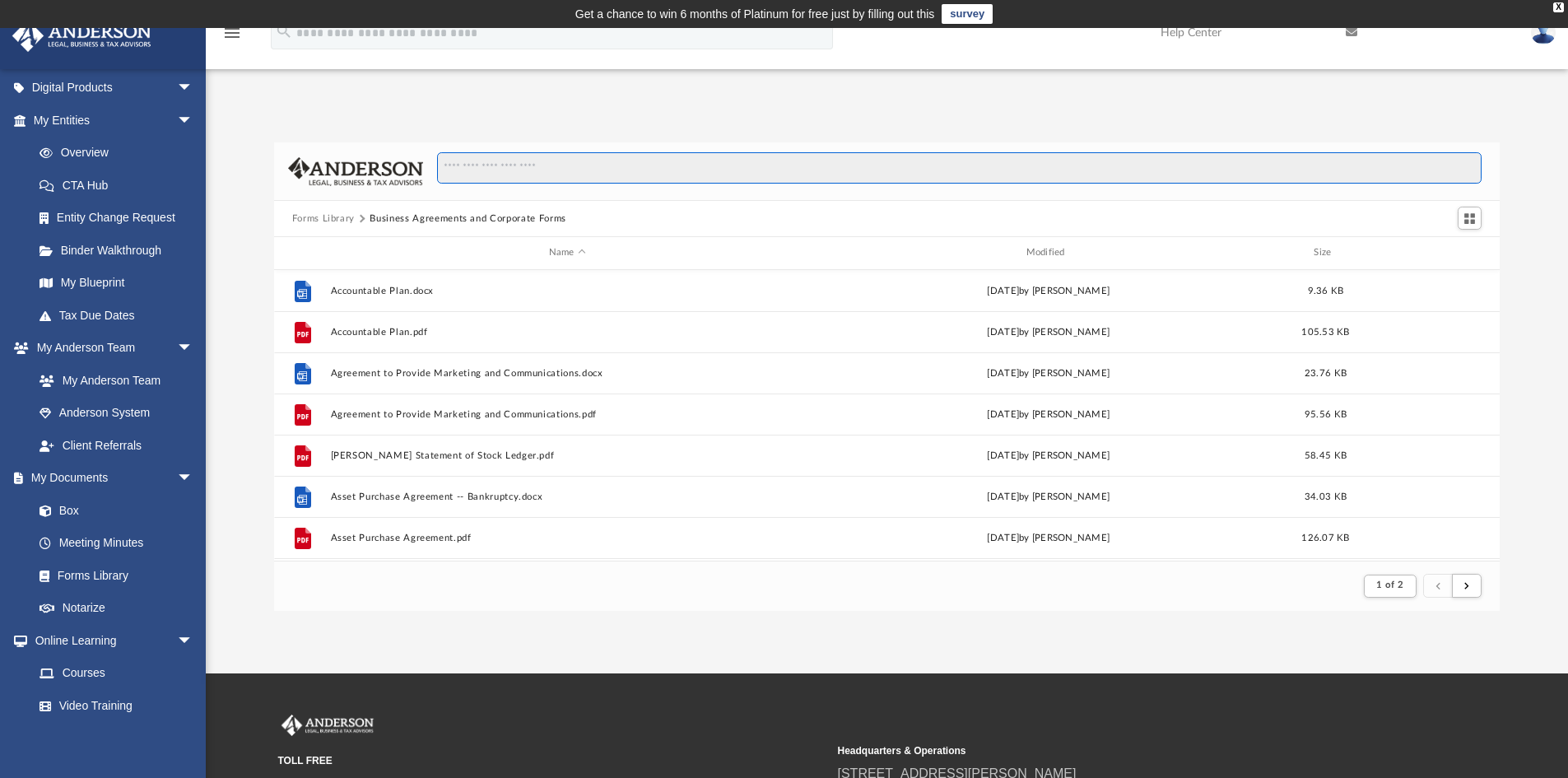
click at [499, 167] on input "Search files and folders" at bounding box center [960, 168] width 1045 height 31
click at [342, 217] on button "Forms Library" at bounding box center [323, 219] width 63 height 14
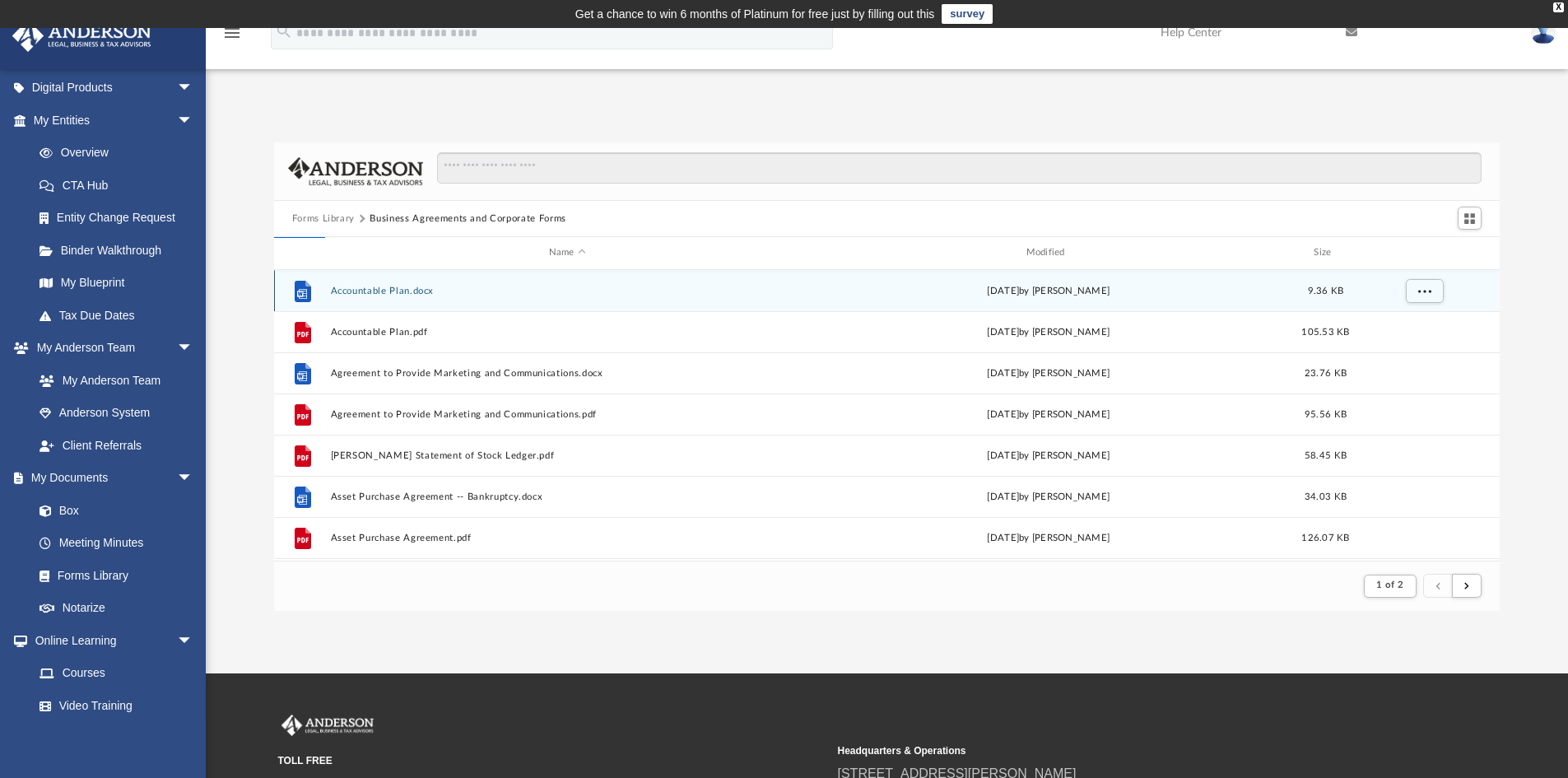
scroll to position [363, 1213]
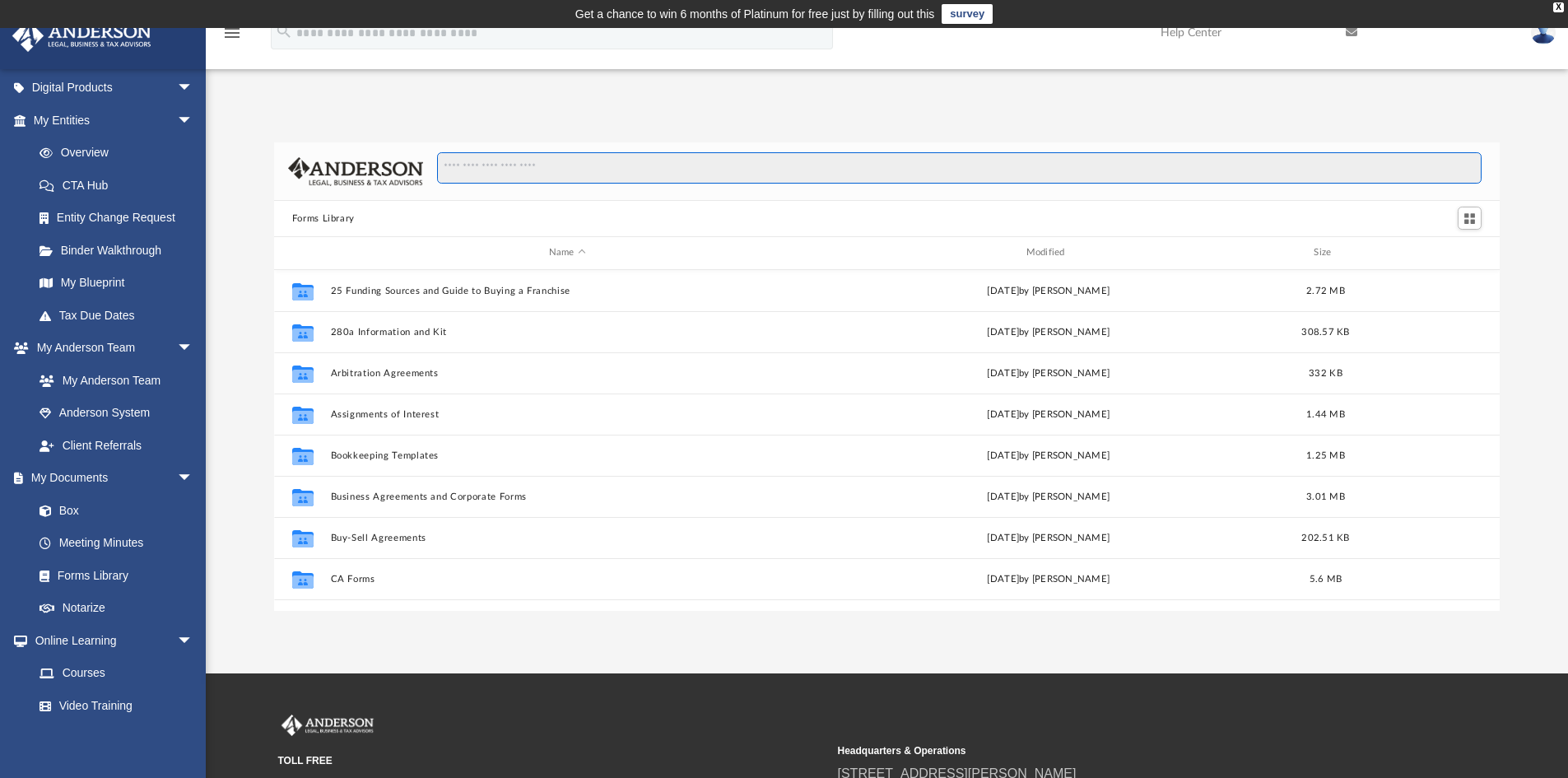
click at [589, 171] on input "Search files and folders" at bounding box center [960, 168] width 1045 height 31
type input "**********"
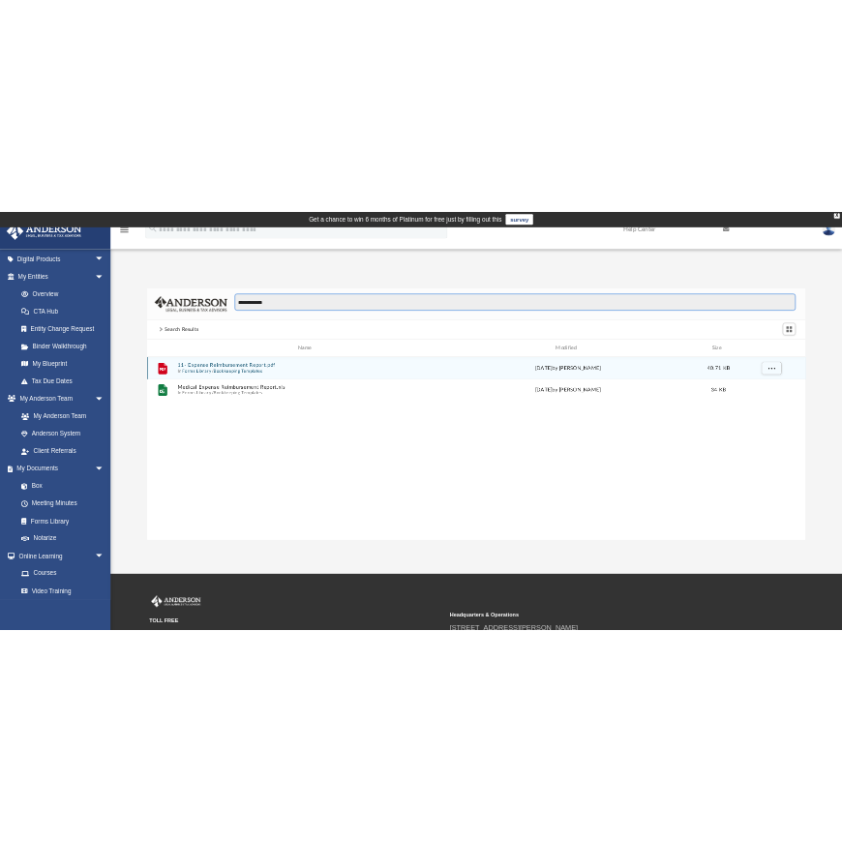
scroll to position [366, 1426]
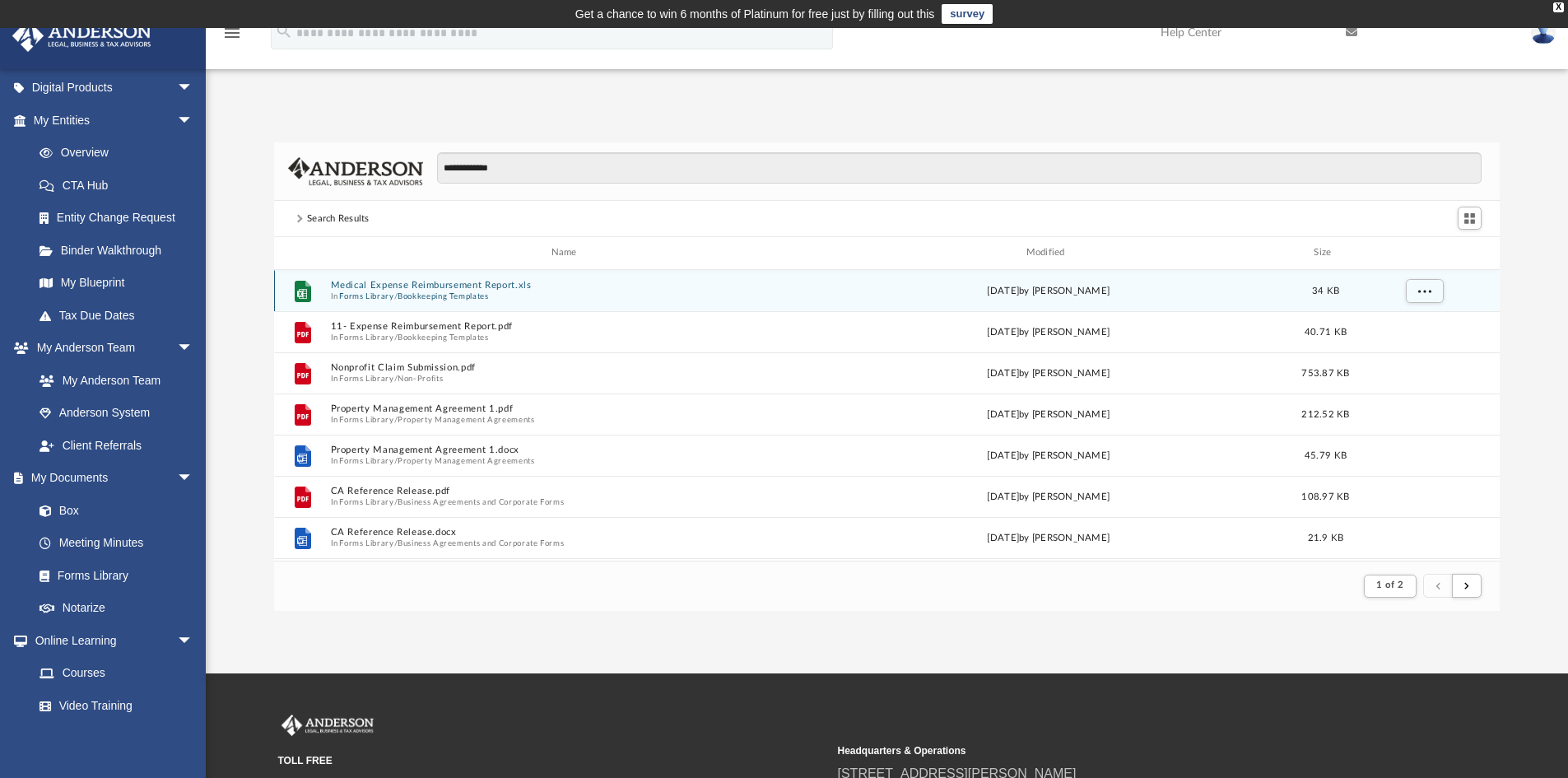
click at [520, 295] on span "In Forms Library / Bookkeeping Templates" at bounding box center [567, 296] width 474 height 11
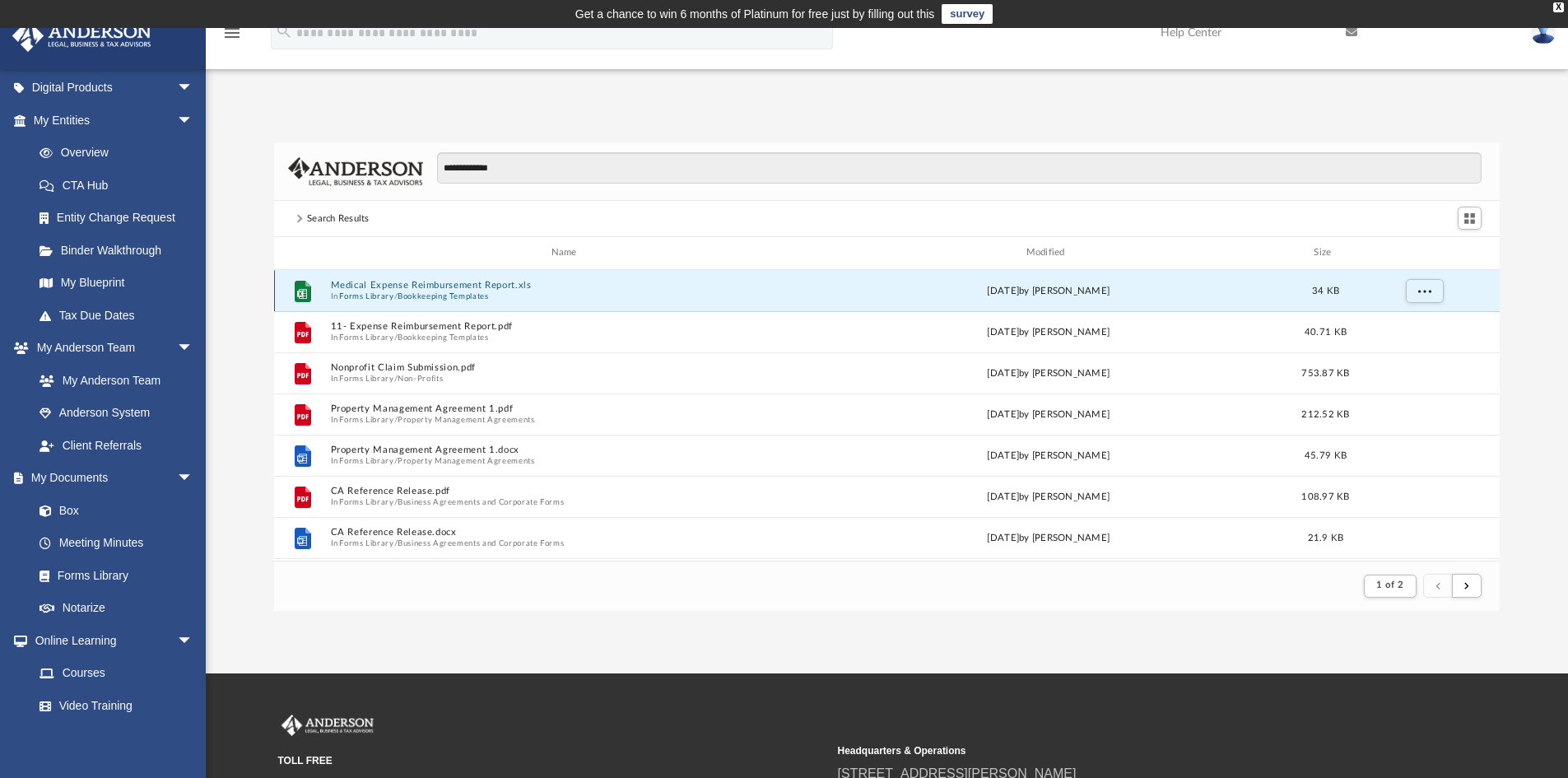
click at [520, 295] on span "In Forms Library / Bookkeeping Templates" at bounding box center [567, 296] width 474 height 11
click at [500, 290] on button "Medical Expense Reimbursement Report.xls" at bounding box center [567, 285] width 474 height 11
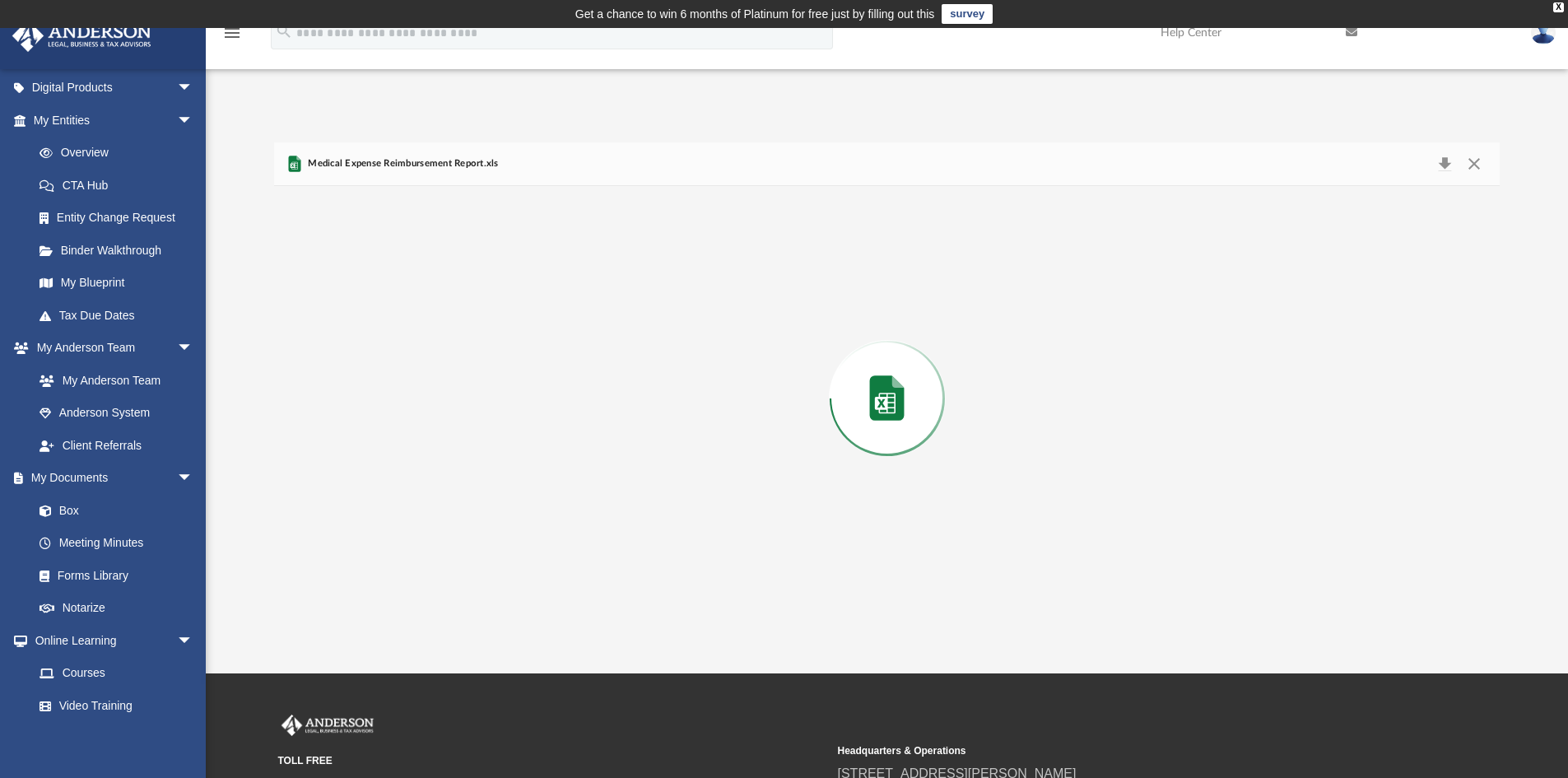
click at [500, 290] on div "Preview" at bounding box center [887, 398] width 1227 height 425
click at [1446, 165] on button "Download" at bounding box center [1445, 164] width 30 height 26
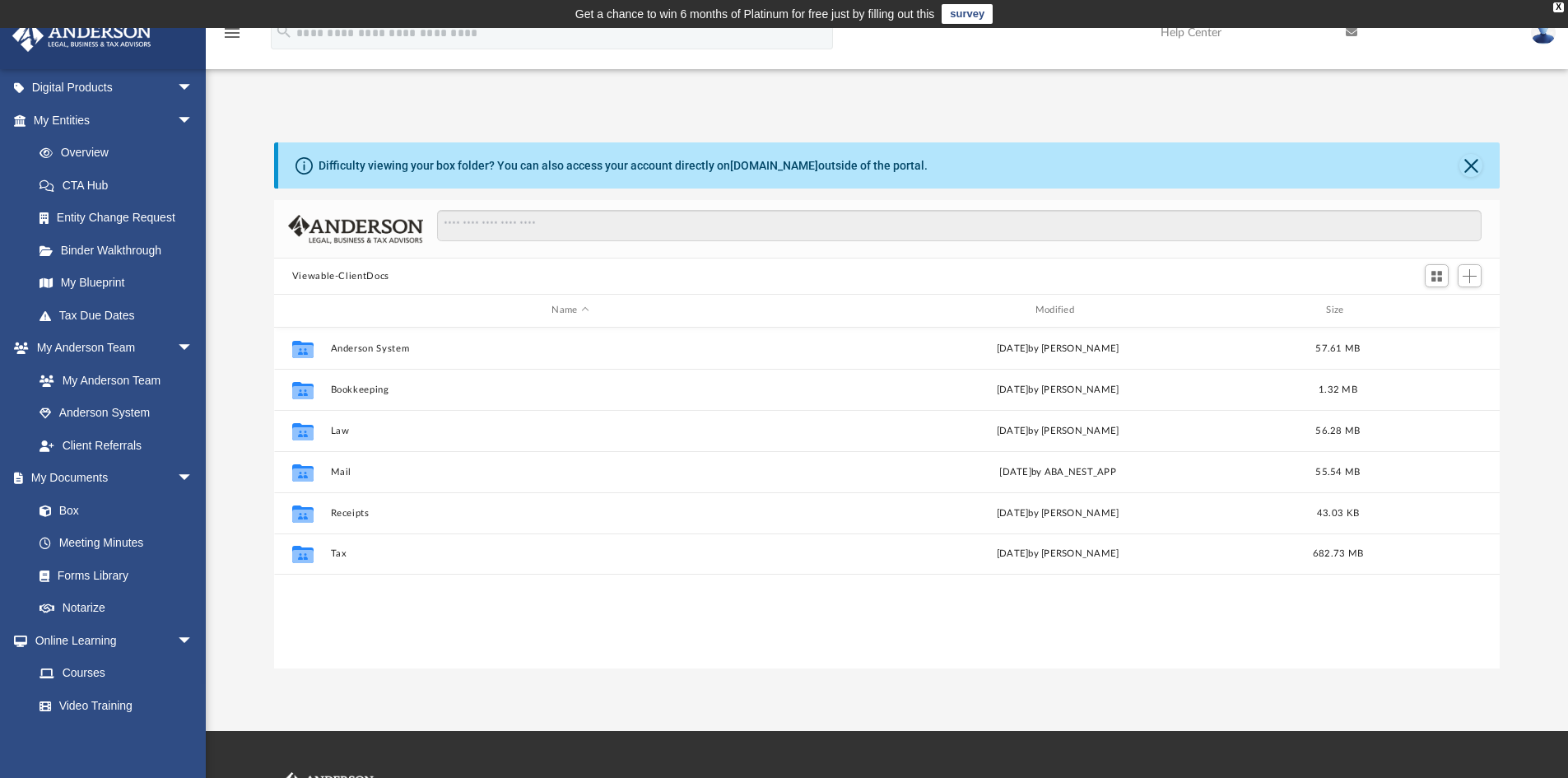
scroll to position [363, 1213]
click at [108, 582] on link "Forms Library" at bounding box center [120, 575] width 195 height 33
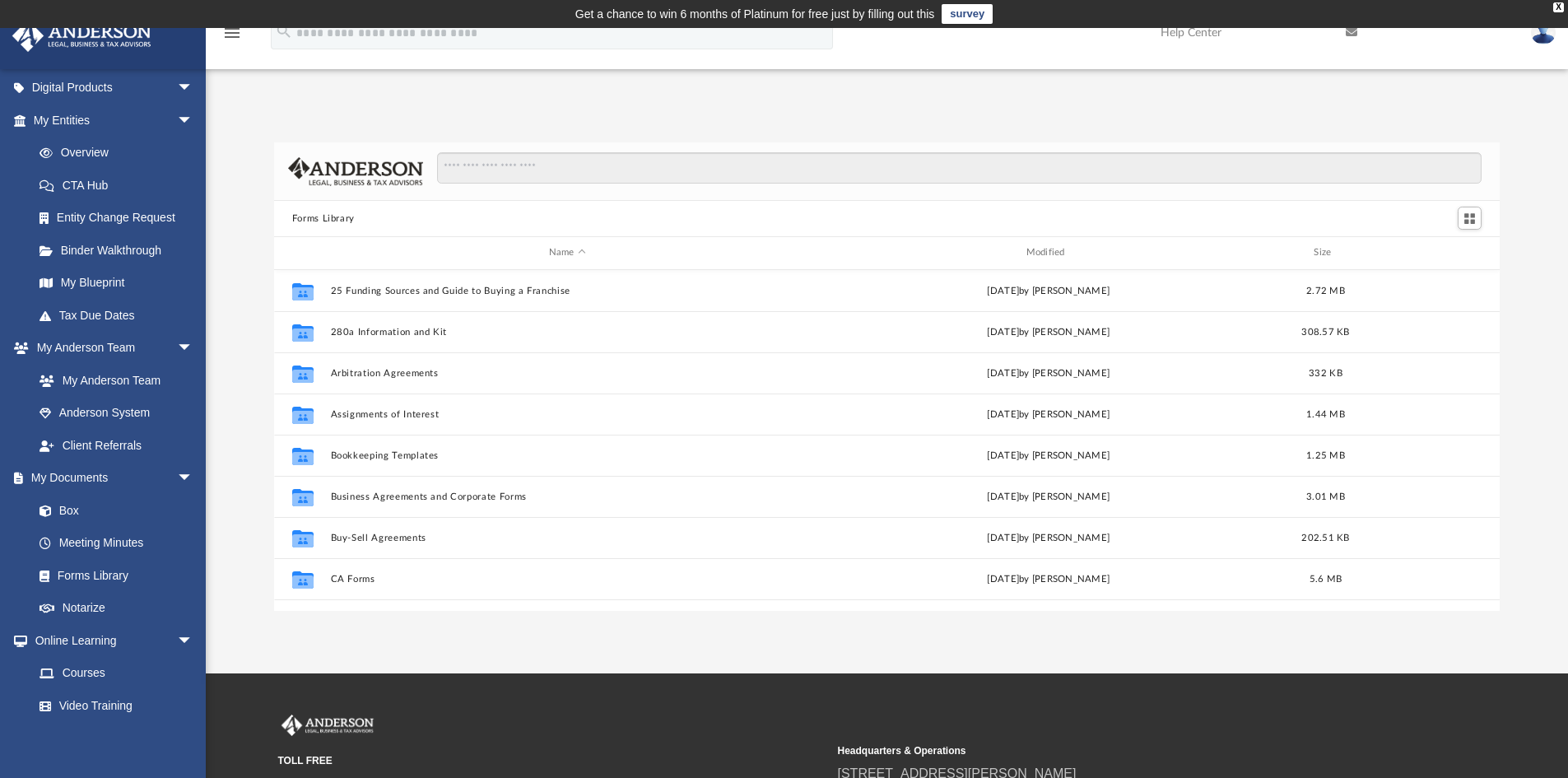
scroll to position [363, 1213]
click at [535, 176] on input "Search files and folders" at bounding box center [960, 168] width 1045 height 31
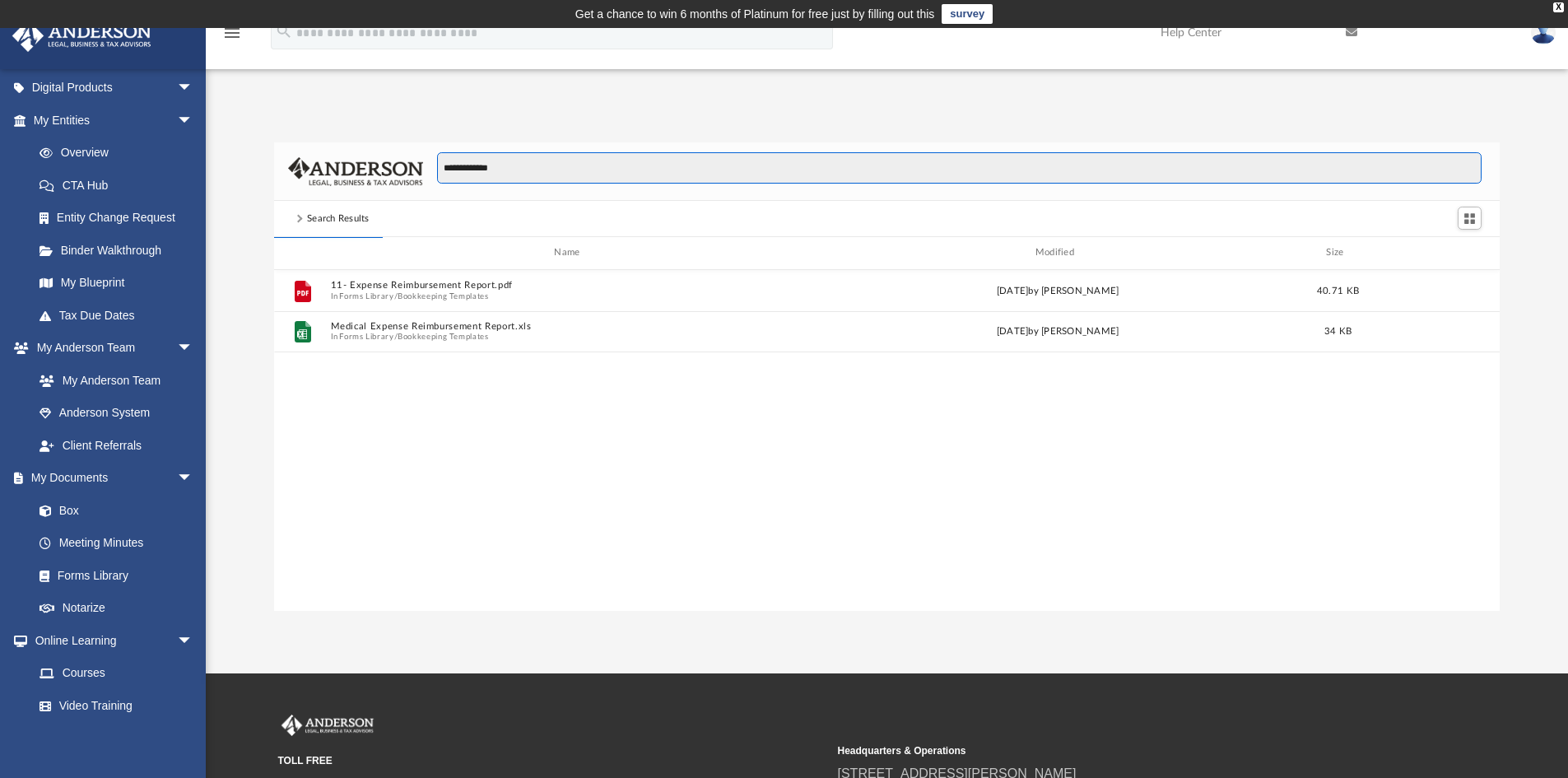
type input "**********"
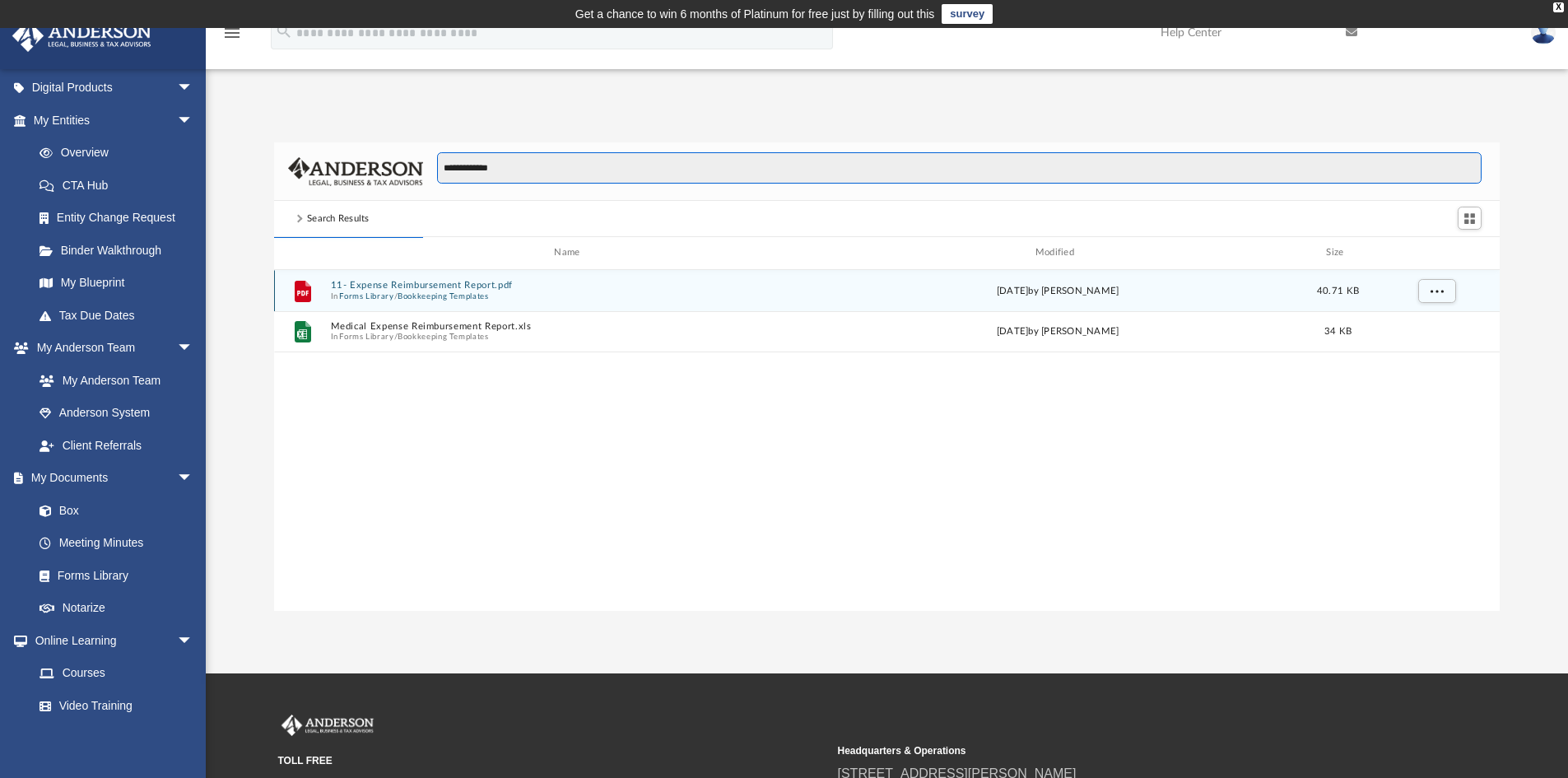
scroll to position [312, 1213]
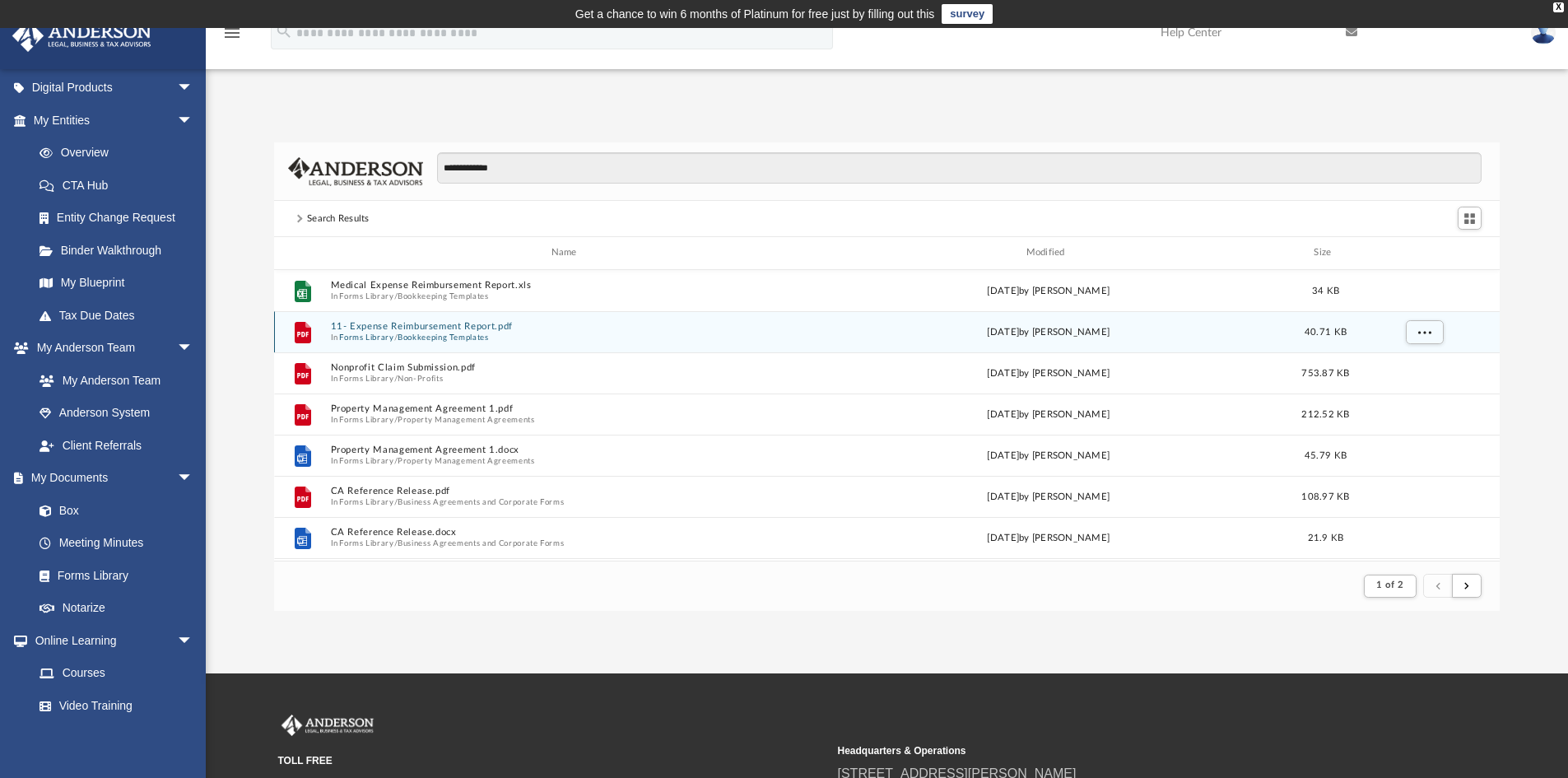
click at [488, 337] on button "Bookkeeping Templates" at bounding box center [442, 337] width 91 height 11
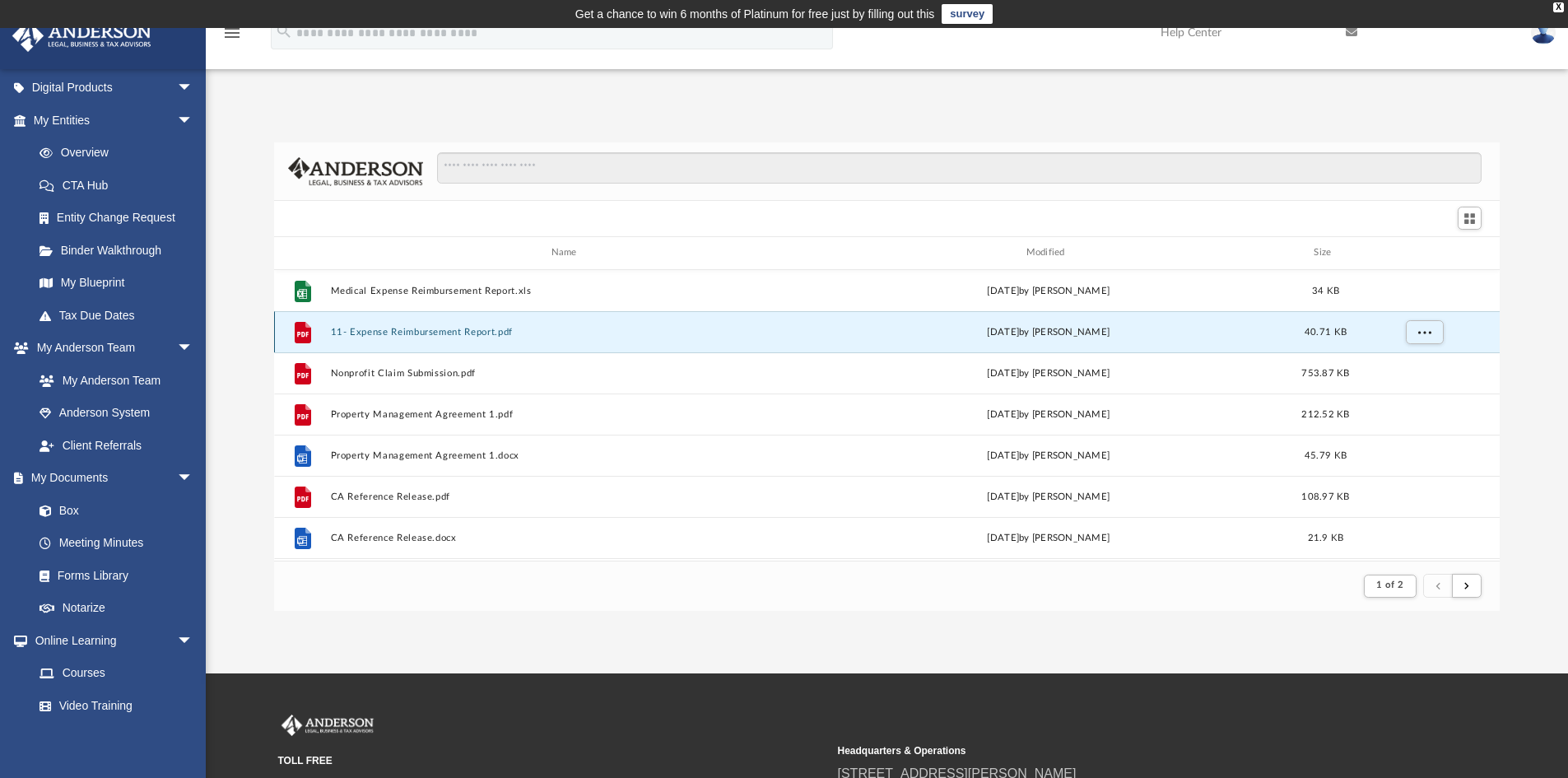
click at [488, 337] on button "11- Expense Reimbursement Report.pdf" at bounding box center [567, 332] width 474 height 11
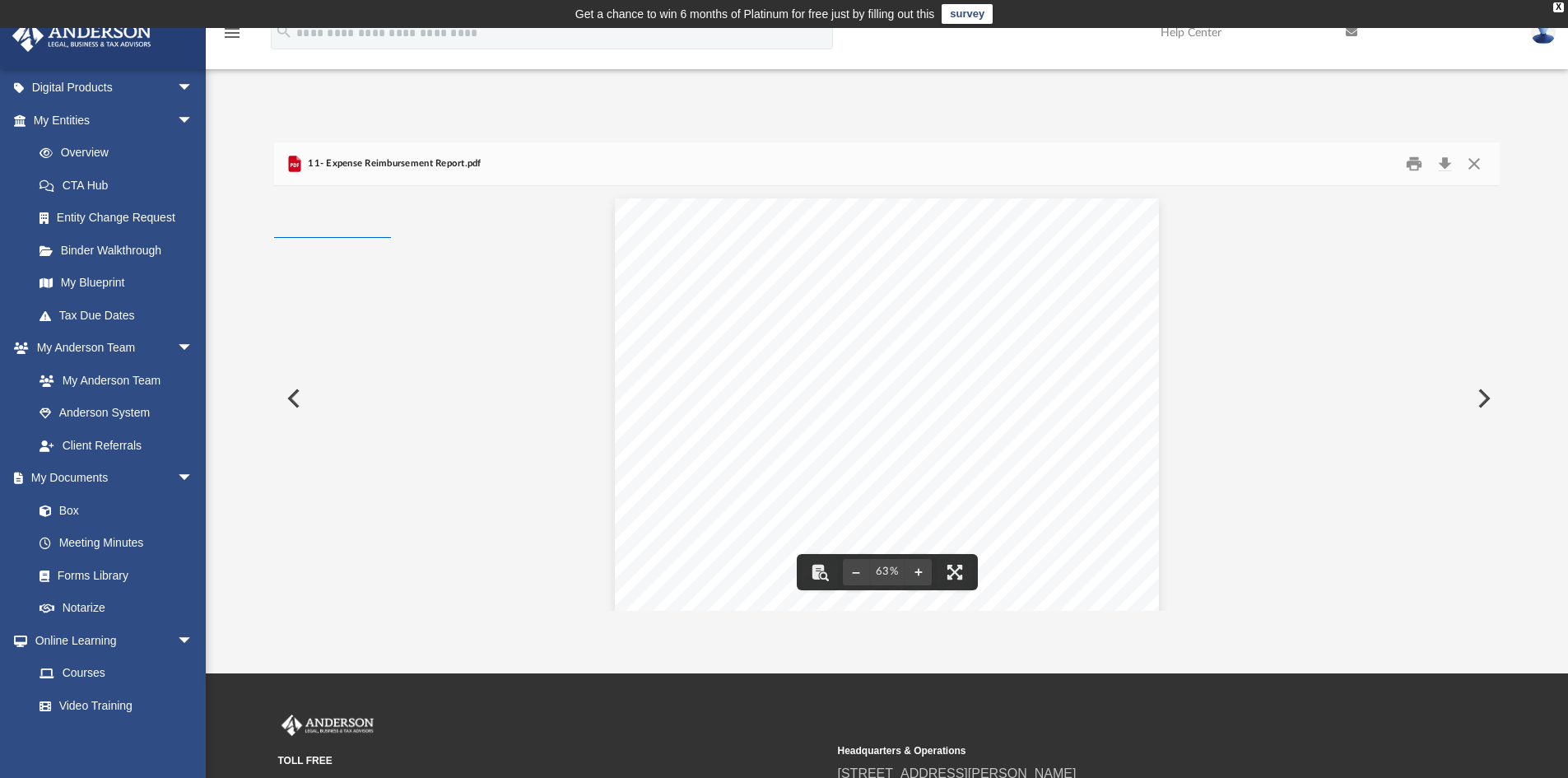
scroll to position [363, 1213]
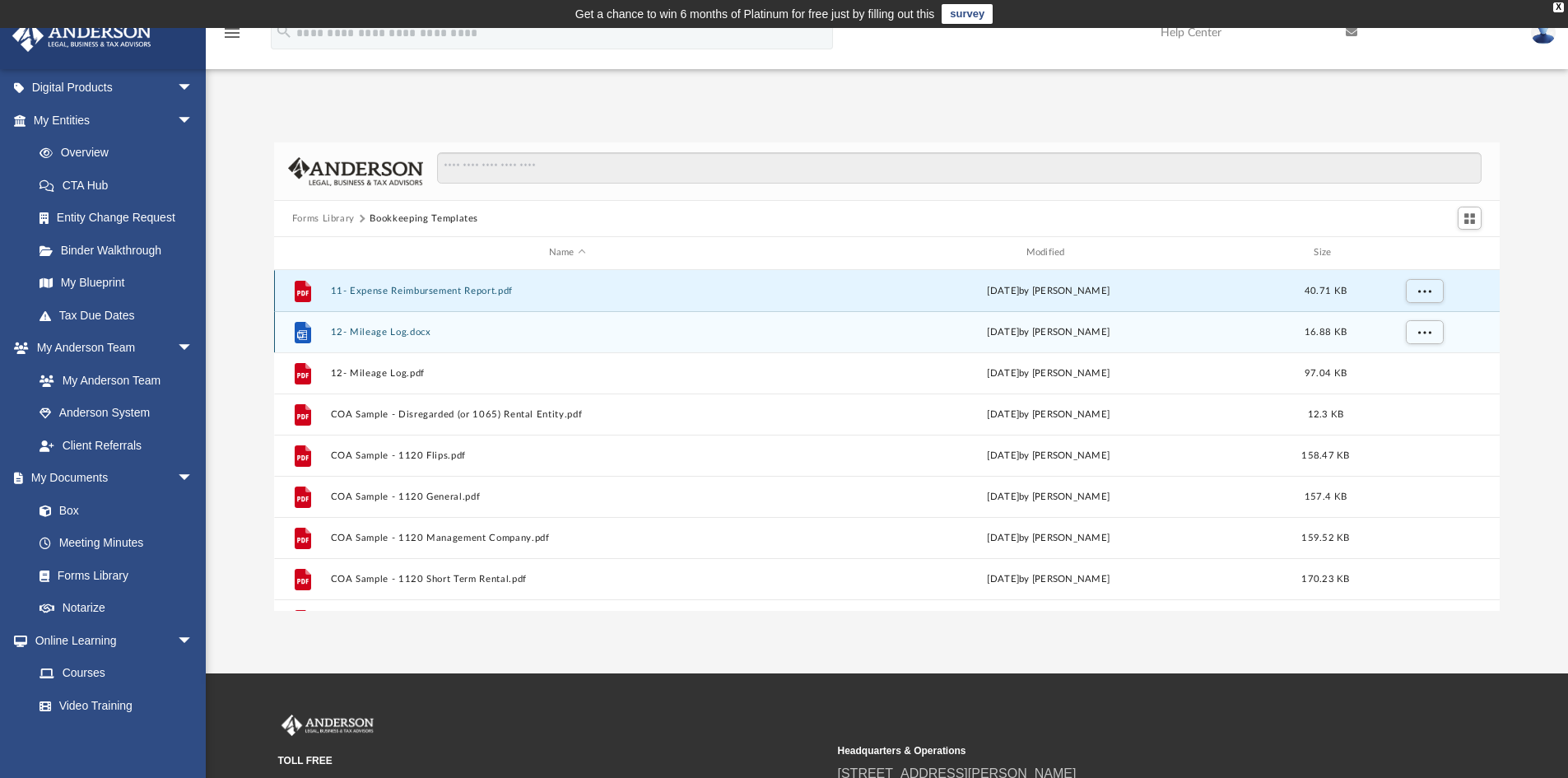
click at [470, 295] on button "11- Expense Reimbursement Report.pdf" at bounding box center [567, 291] width 474 height 11
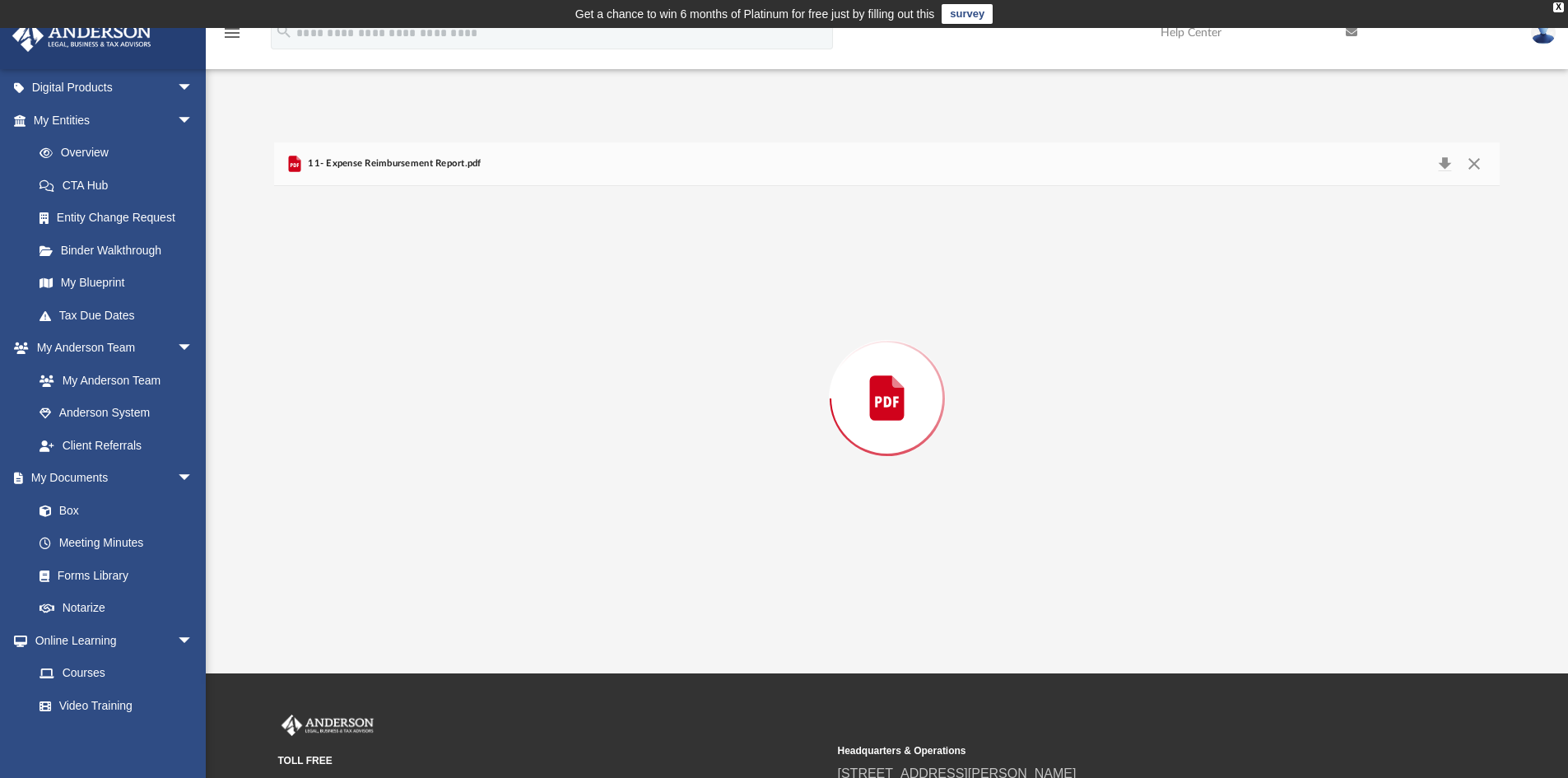
click at [470, 295] on div "Preview" at bounding box center [887, 398] width 1227 height 425
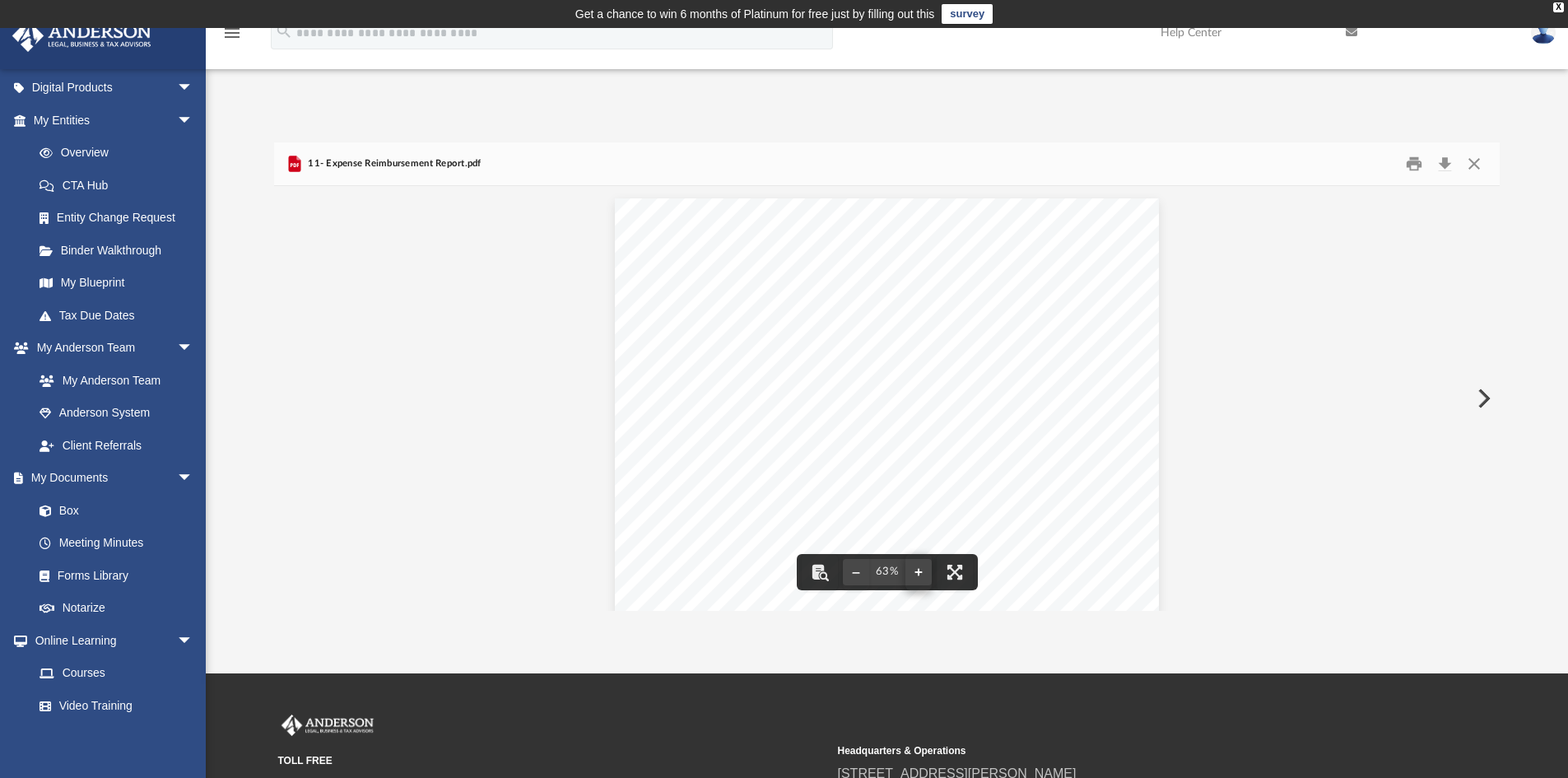
click at [918, 575] on button "File preview" at bounding box center [918, 572] width 26 height 37
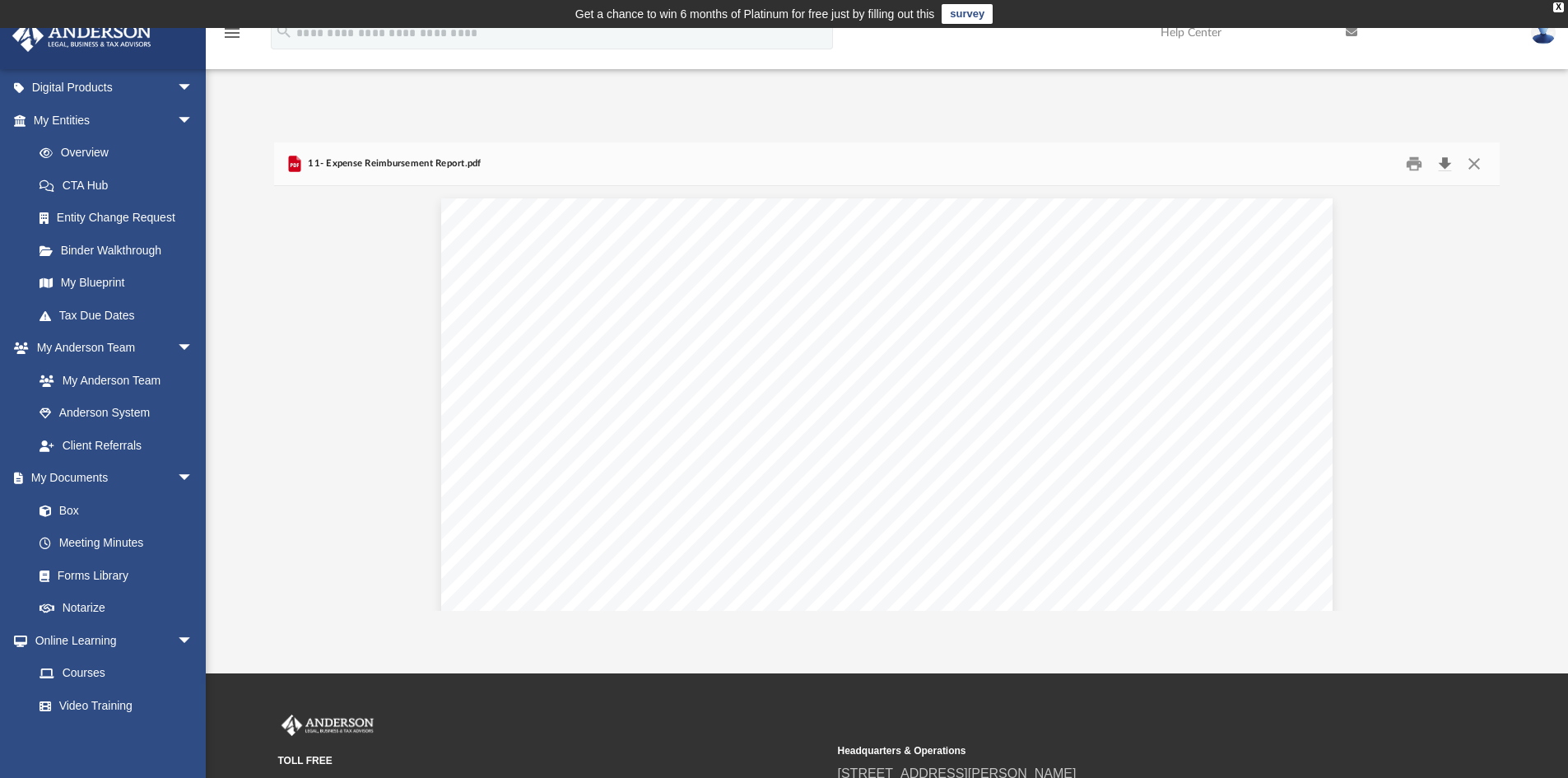
click at [1448, 165] on button "Download" at bounding box center [1445, 164] width 30 height 26
